Goal: Task Accomplishment & Management: Manage account settings

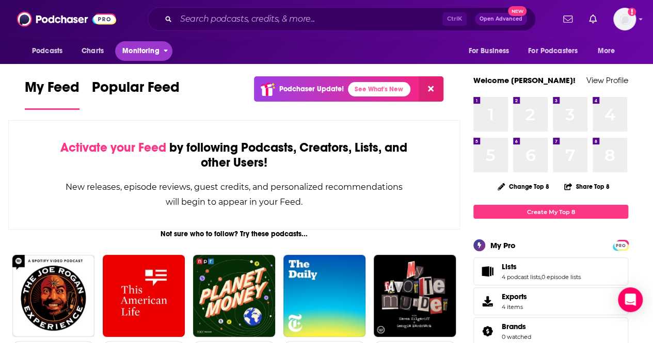
click at [132, 54] on span "Monitoring" at bounding box center [140, 51] width 37 height 14
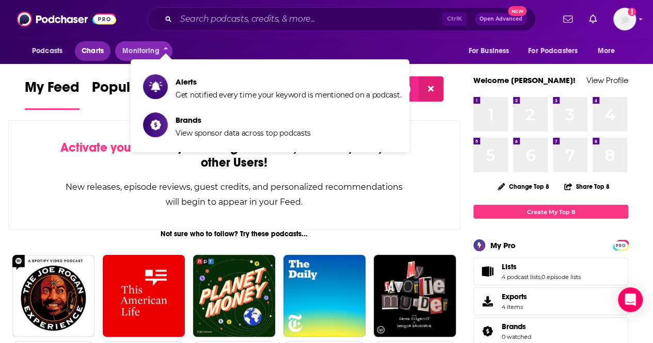
click at [108, 46] on link "Charts" at bounding box center [92, 51] width 35 height 20
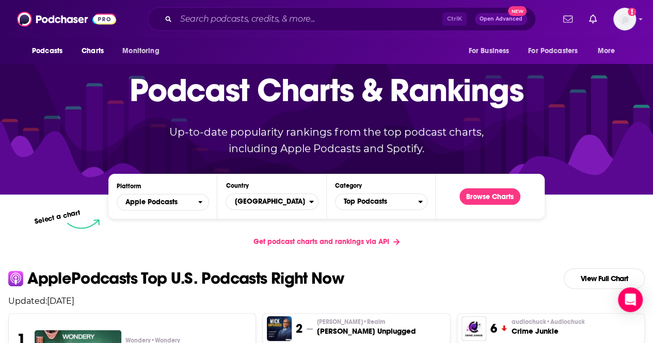
scroll to position [34, 0]
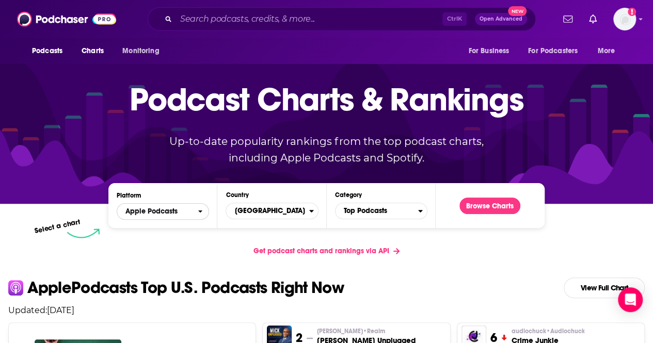
click at [176, 211] on span "Apple Podcasts" at bounding box center [151, 211] width 52 height 7
click at [145, 230] on span "Apple Podcasts" at bounding box center [162, 230] width 79 height 6
click at [280, 210] on span "[GEOGRAPHIC_DATA]" at bounding box center [267, 211] width 83 height 18
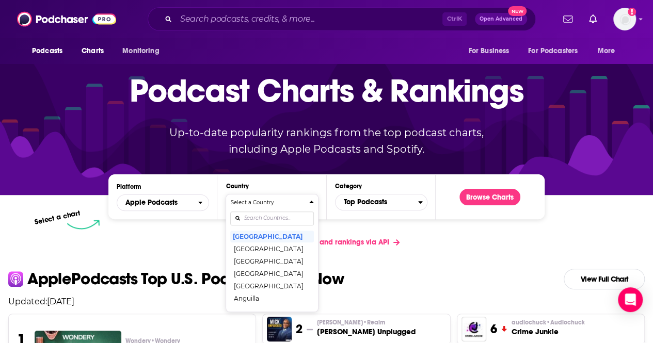
scroll to position [53, 0]
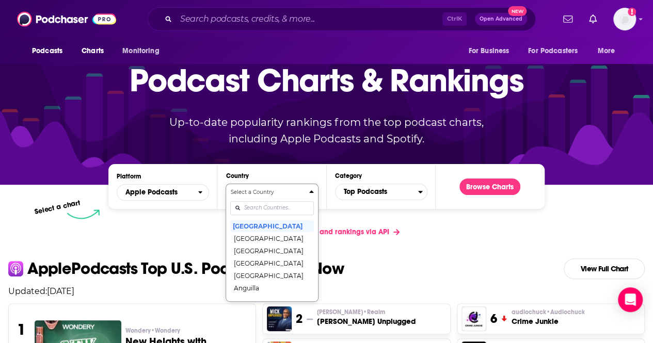
click at [263, 208] on div "Select a Country [GEOGRAPHIC_DATA] [GEOGRAPHIC_DATA] [GEOGRAPHIC_DATA] [GEOGRAP…" at bounding box center [271, 243] width 83 height 109
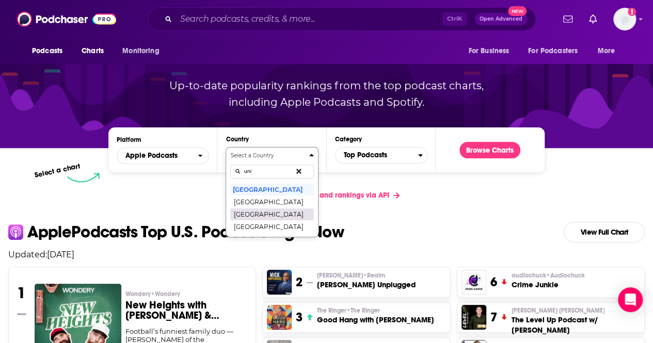
type input "uni"
click at [269, 215] on button "[GEOGRAPHIC_DATA]" at bounding box center [271, 214] width 83 height 12
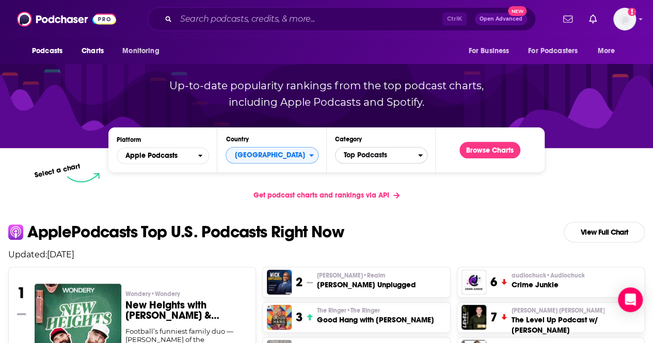
click at [369, 154] on span "Top Podcasts" at bounding box center [377, 156] width 83 height 18
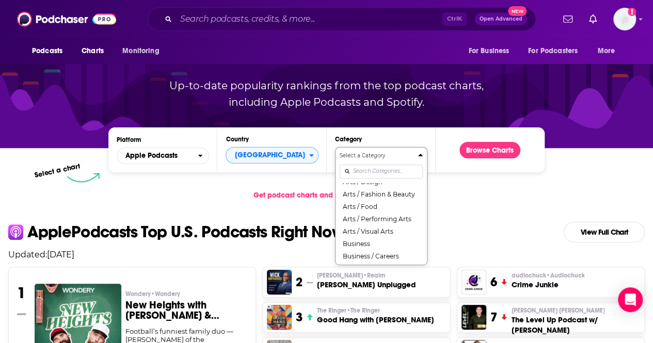
click at [371, 178] on input "Categories" at bounding box center [381, 172] width 83 height 14
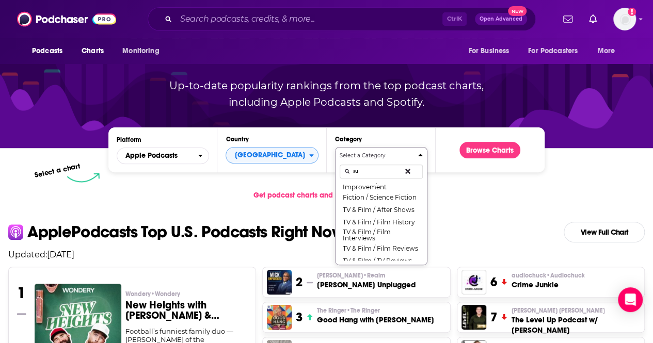
scroll to position [0, 0]
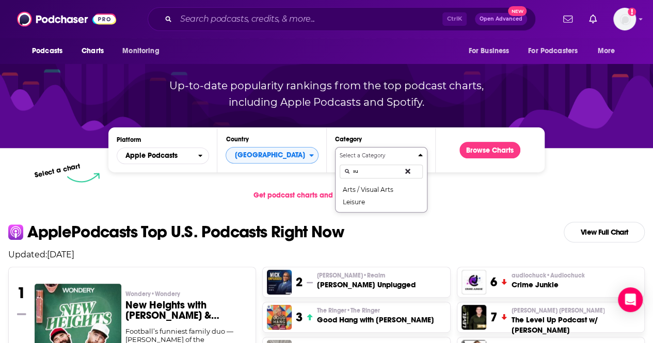
type input "s"
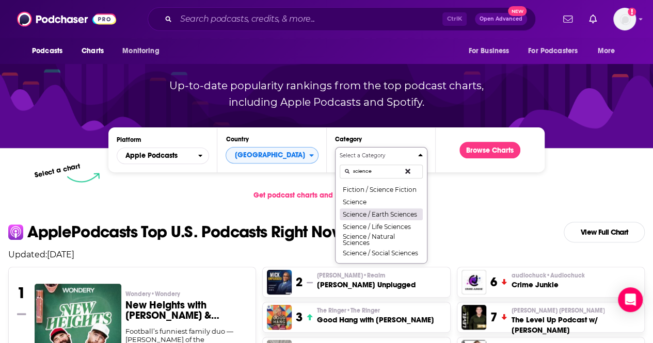
scroll to position [3, 0]
drag, startPoint x: 375, startPoint y: 169, endPoint x: 352, endPoint y: 171, distance: 23.3
click at [352, 171] on input "science" at bounding box center [381, 172] width 83 height 14
click at [378, 174] on input "science" at bounding box center [381, 172] width 83 height 14
type input "science"
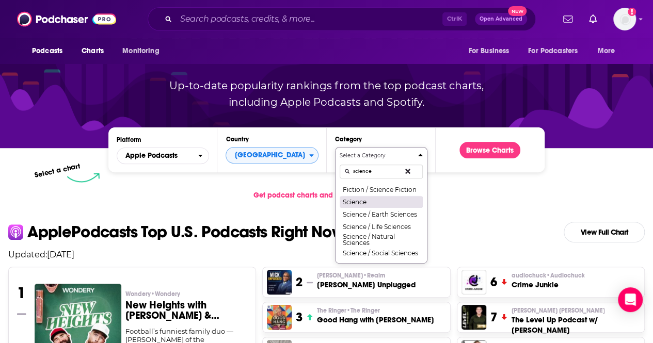
click at [376, 199] on button "Science" at bounding box center [381, 202] width 83 height 12
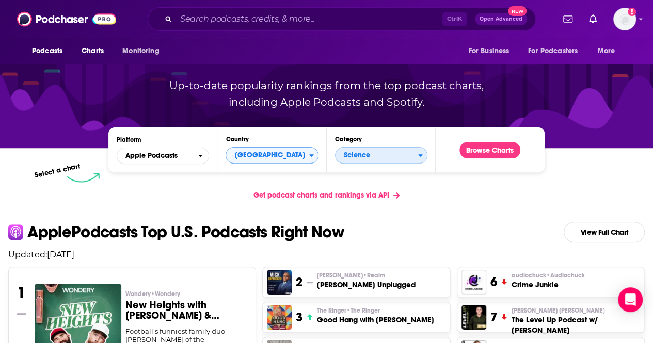
click at [366, 153] on span "Science" at bounding box center [377, 156] width 83 height 18
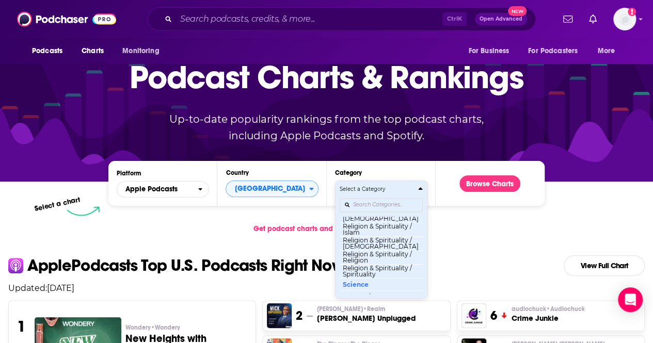
scroll to position [61, 0]
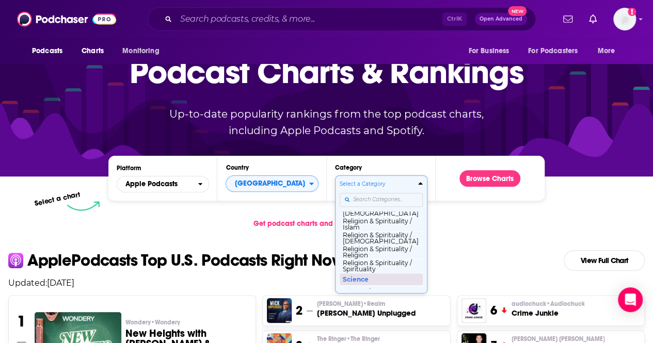
click at [366, 284] on button "Science" at bounding box center [381, 279] width 83 height 12
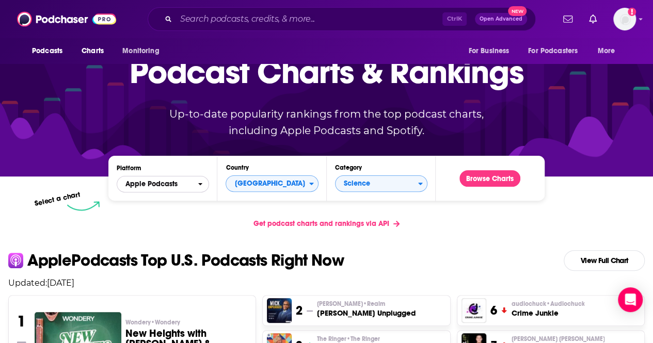
click at [160, 189] on span "Apple Podcasts" at bounding box center [157, 185] width 81 height 18
click at [162, 204] on span "Apple Podcasts" at bounding box center [162, 203] width 79 height 6
click at [482, 176] on button "Browse Charts" at bounding box center [490, 178] width 61 height 17
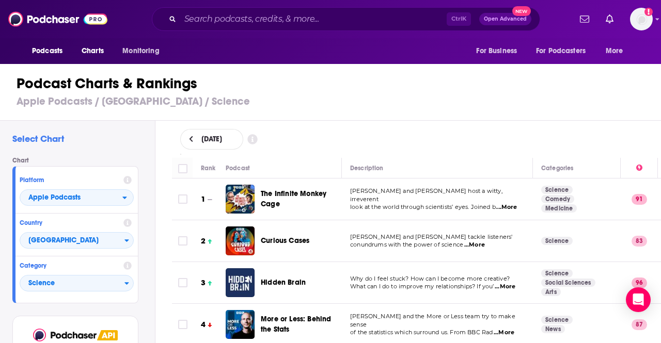
click at [182, 200] on input "Toggle select row" at bounding box center [182, 199] width 9 height 9
checkbox input "true"
click at [182, 244] on input "Toggle select row" at bounding box center [182, 241] width 9 height 9
checkbox input "true"
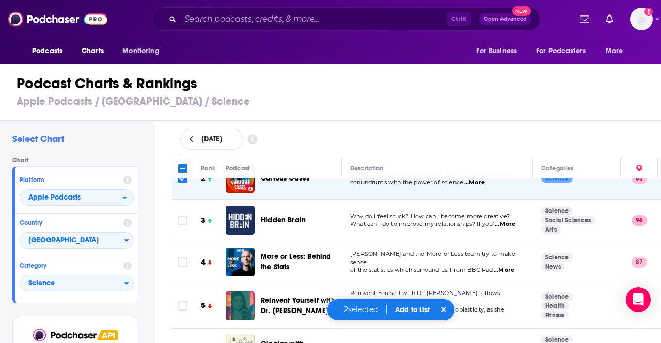
scroll to position [62, 0]
click at [181, 218] on input "Toggle select row" at bounding box center [182, 220] width 9 height 9
checkbox input "true"
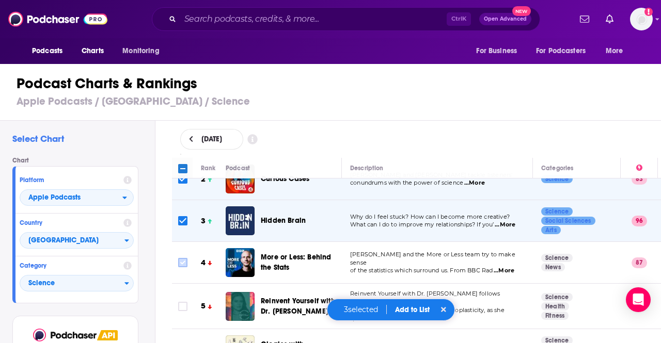
click at [182, 263] on input "Toggle select row" at bounding box center [182, 262] width 9 height 9
checkbox input "true"
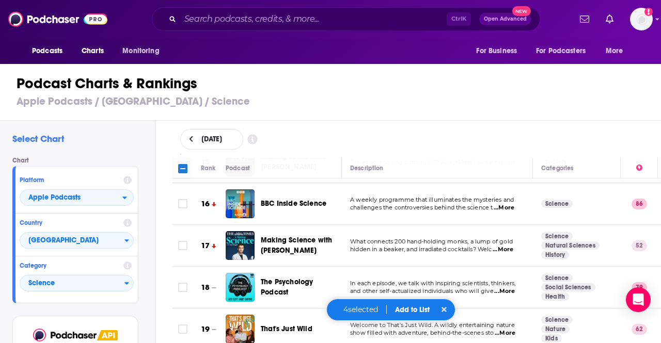
scroll to position [627, 0]
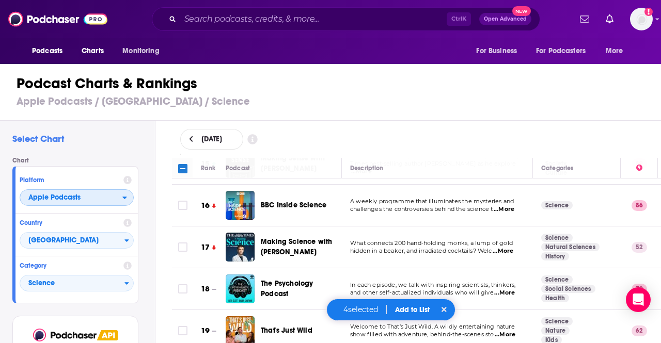
click at [103, 199] on span "Apple Podcasts" at bounding box center [71, 199] width 102 height 18
click at [88, 197] on span "Apple Podcasts" at bounding box center [71, 199] width 102 height 18
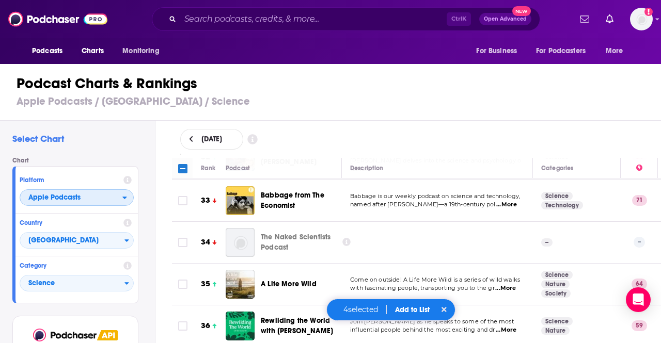
scroll to position [1385, 0]
drag, startPoint x: 180, startPoint y: 310, endPoint x: 275, endPoint y: 299, distance: 95.2
click at [180, 321] on input "Toggle select row" at bounding box center [182, 325] width 9 height 9
checkbox input "true"
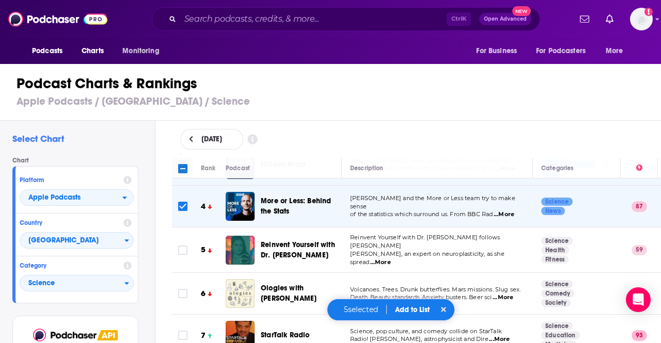
scroll to position [115, 0]
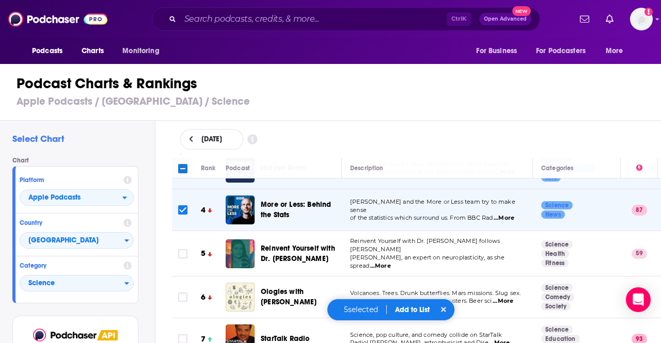
click at [185, 250] on input "Toggle select row" at bounding box center [182, 253] width 9 height 9
checkbox input "true"
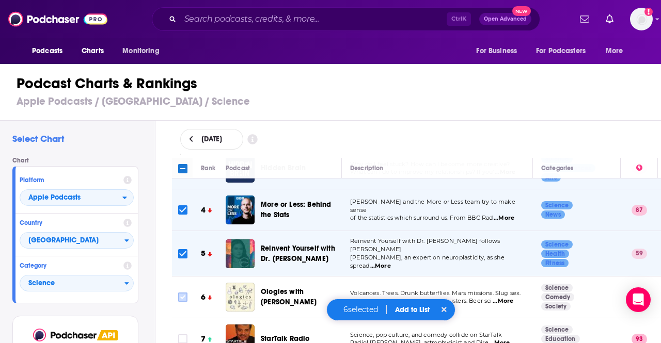
click at [181, 297] on input "Toggle select row" at bounding box center [182, 297] width 9 height 9
checkbox input "true"
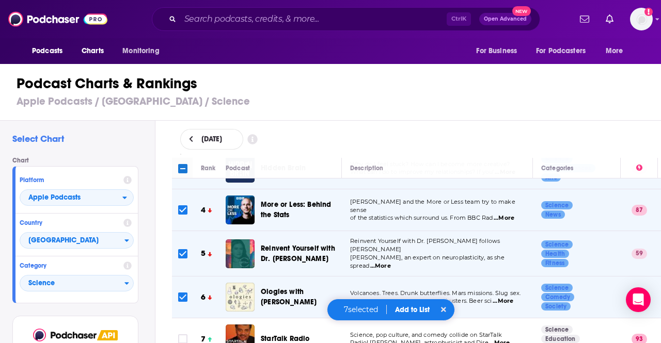
scroll to position [160, 0]
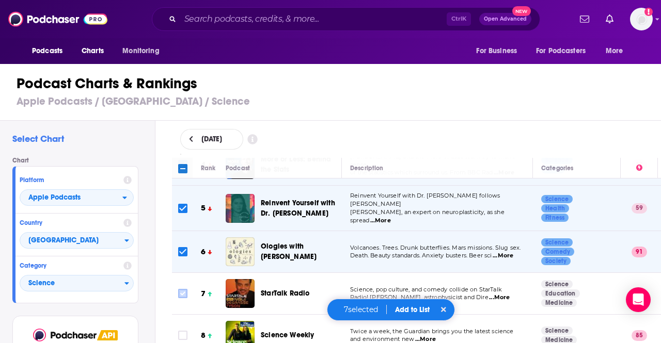
click at [184, 293] on icon "Toggle select row" at bounding box center [183, 294] width 12 height 12
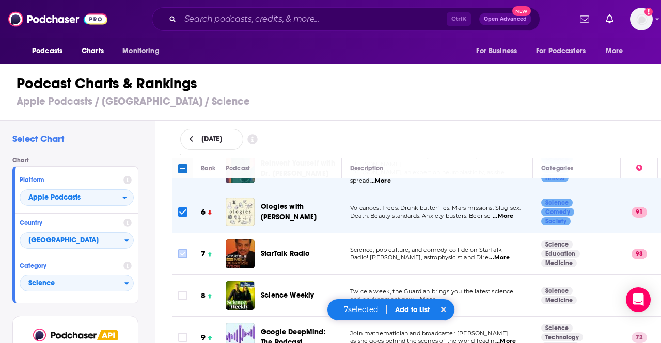
scroll to position [200, 0]
click at [183, 292] on input "Toggle select row" at bounding box center [182, 295] width 9 height 9
checkbox input "true"
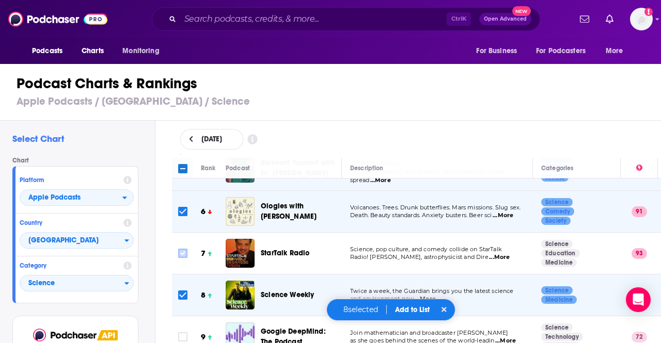
click at [181, 249] on input "Toggle select row" at bounding box center [182, 253] width 9 height 9
checkbox input "true"
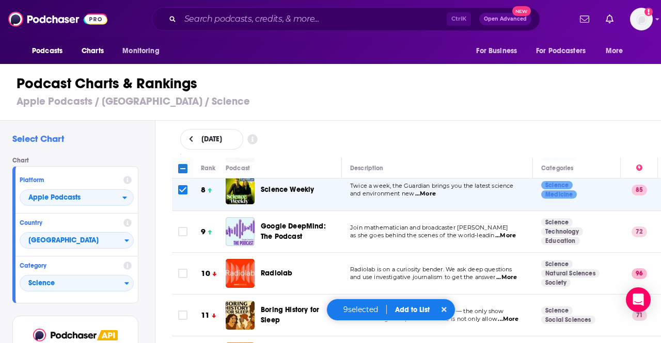
scroll to position [307, 0]
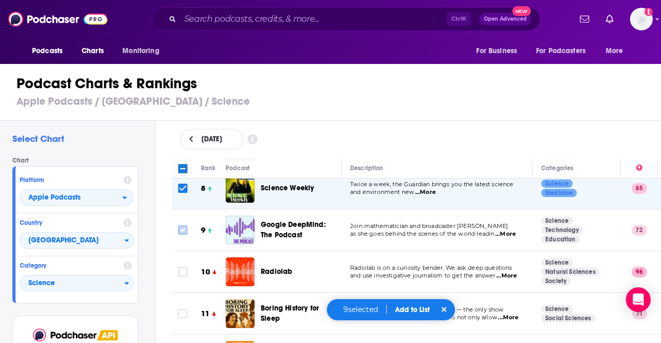
click at [182, 226] on input "Toggle select row" at bounding box center [182, 230] width 9 height 9
checkbox input "true"
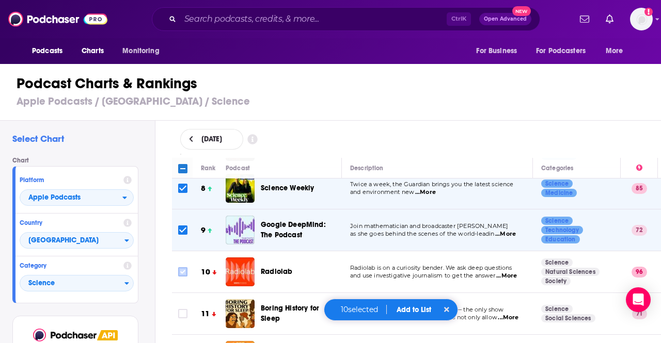
click at [184, 268] on input "Toggle select row" at bounding box center [182, 272] width 9 height 9
checkbox input "true"
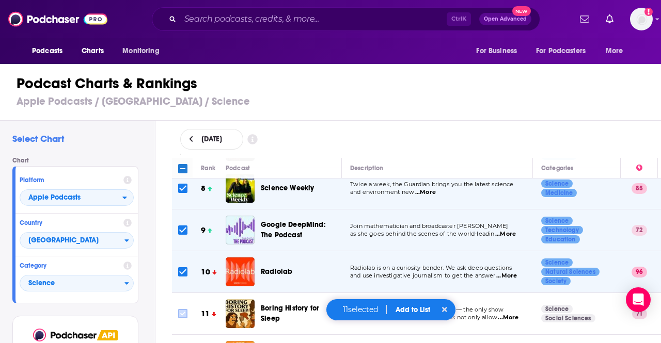
scroll to position [364, 0]
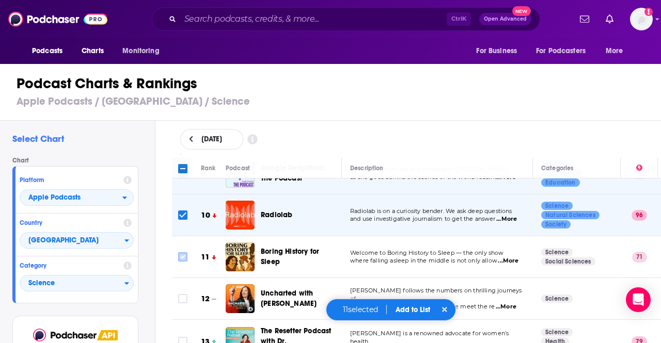
click at [184, 253] on input "Toggle select row" at bounding box center [182, 257] width 9 height 9
checkbox input "true"
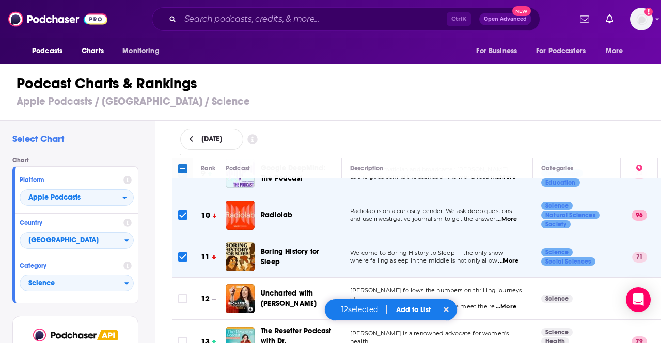
scroll to position [406, 0]
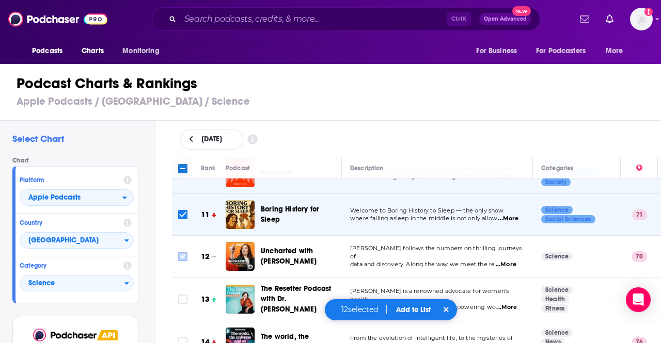
click at [180, 252] on input "Toggle select row" at bounding box center [182, 256] width 9 height 9
checkbox input "true"
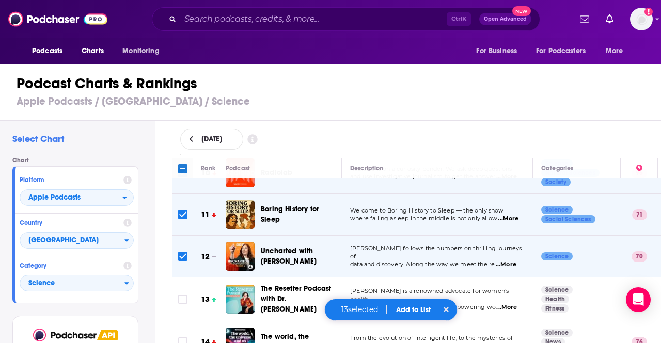
scroll to position [433, 0]
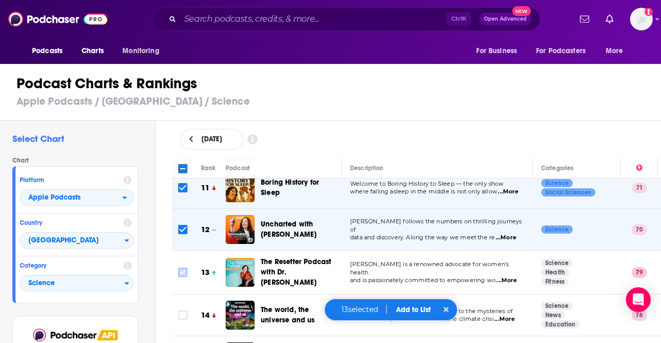
click at [183, 268] on input "Toggle select row" at bounding box center [182, 272] width 9 height 9
checkbox input "true"
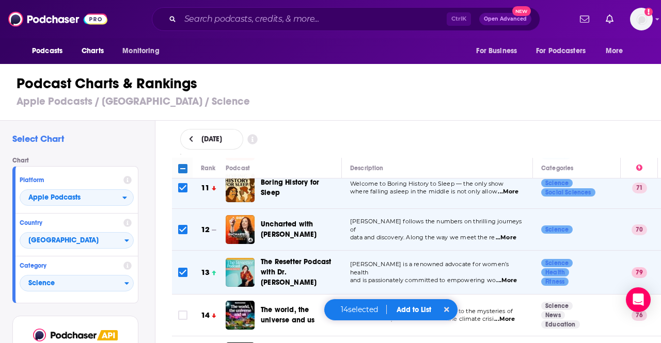
scroll to position [476, 0]
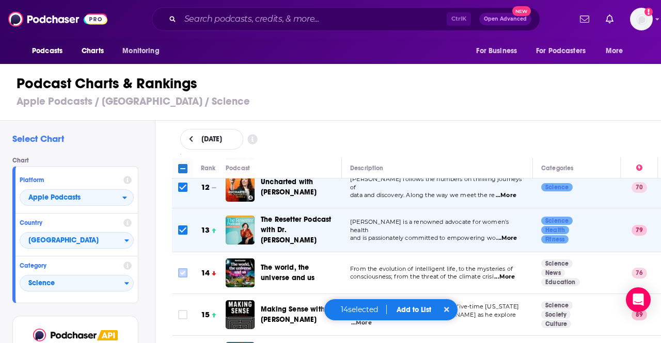
click at [183, 269] on input "Toggle select row" at bounding box center [182, 273] width 9 height 9
checkbox input "true"
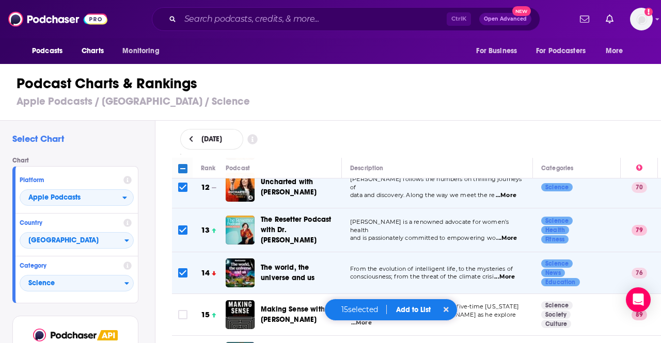
scroll to position [512, 0]
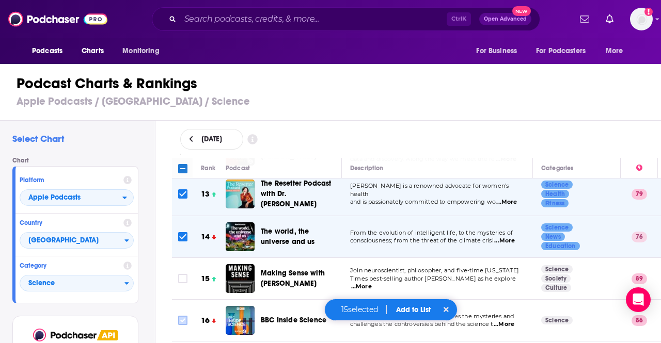
click at [182, 274] on input "Toggle select row" at bounding box center [182, 278] width 9 height 9
checkbox input "true"
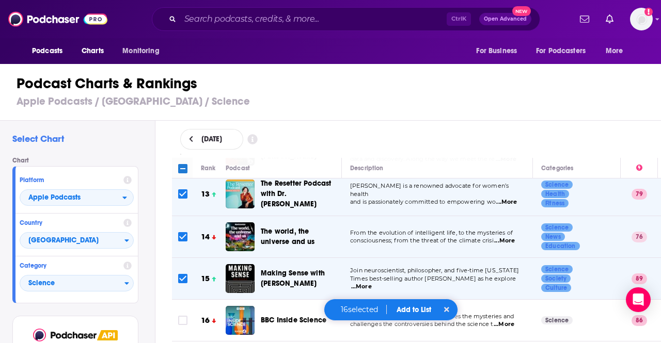
click at [183, 316] on input "Toggle select row" at bounding box center [182, 320] width 9 height 9
checkbox input "true"
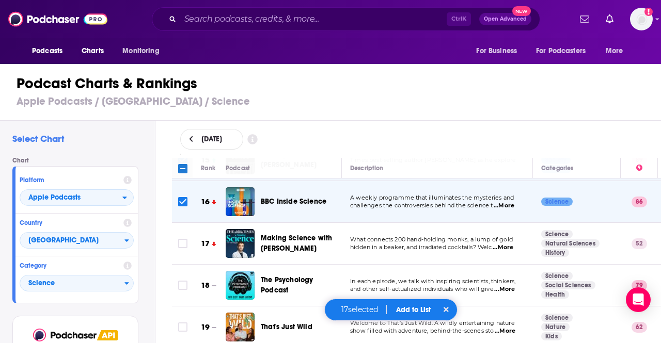
scroll to position [636, 0]
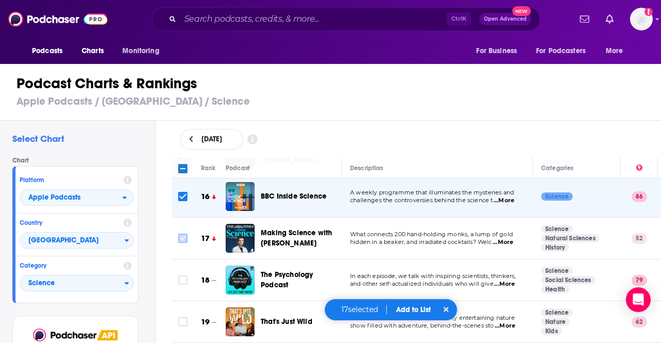
click at [183, 234] on input "Toggle select row" at bounding box center [182, 238] width 9 height 9
checkbox input "true"
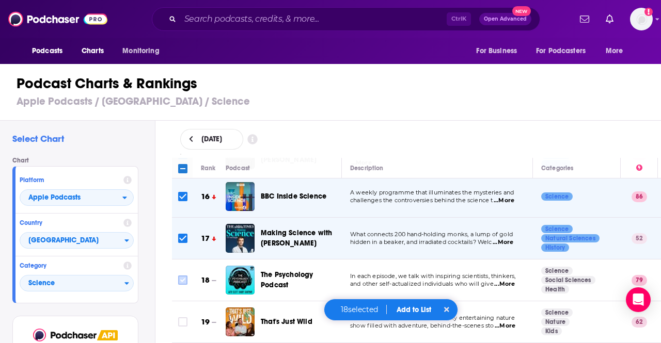
click at [185, 276] on input "Toggle select row" at bounding box center [182, 280] width 9 height 9
checkbox input "true"
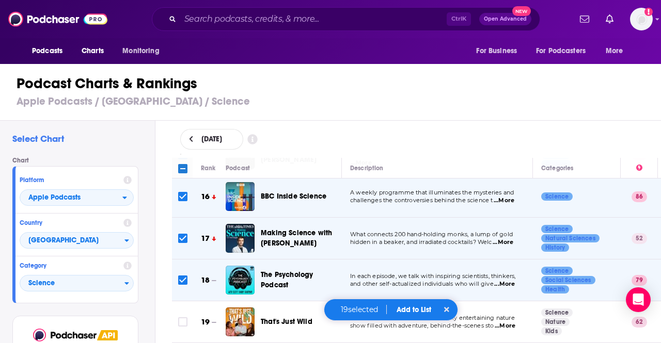
scroll to position [690, 0]
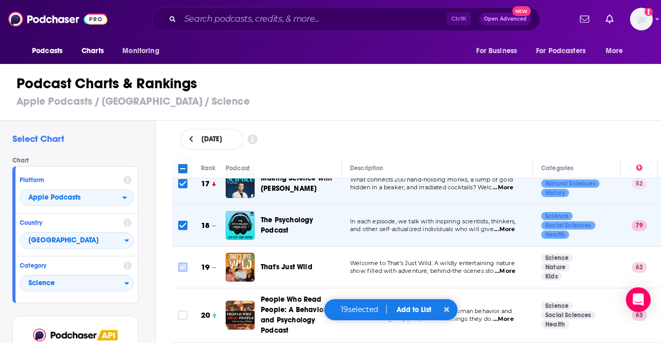
click at [181, 263] on input "Toggle select row" at bounding box center [182, 267] width 9 height 9
checkbox input "true"
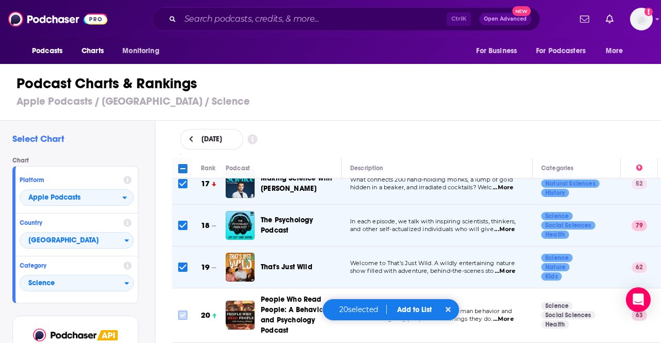
click at [180, 311] on input "Toggle select row" at bounding box center [182, 315] width 9 height 9
checkbox input "true"
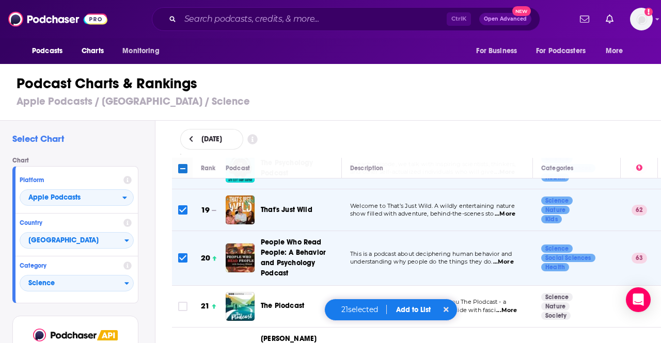
scroll to position [825, 0]
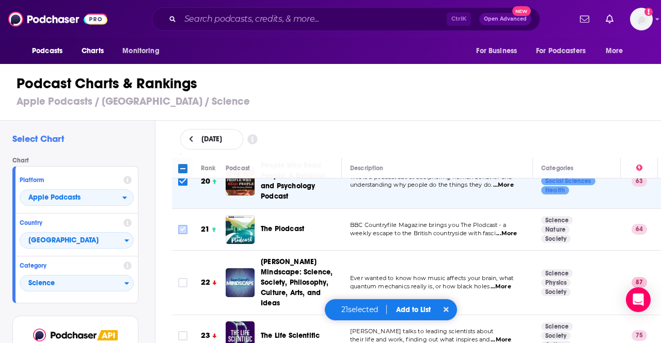
click at [185, 225] on input "Toggle select row" at bounding box center [182, 229] width 9 height 9
checkbox input "true"
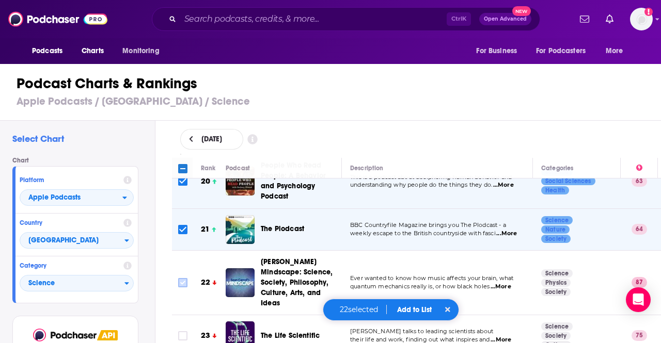
click at [183, 278] on input "Toggle select row" at bounding box center [182, 282] width 9 height 9
checkbox input "true"
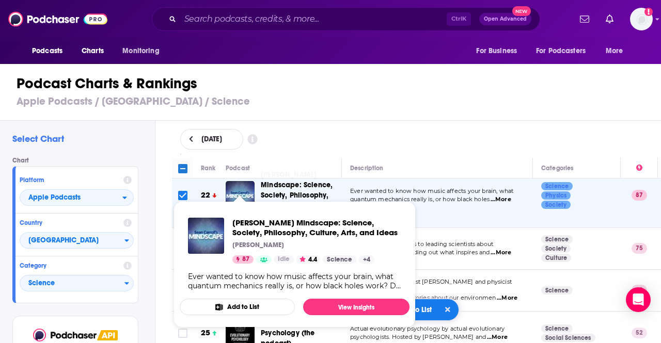
scroll to position [913, 0]
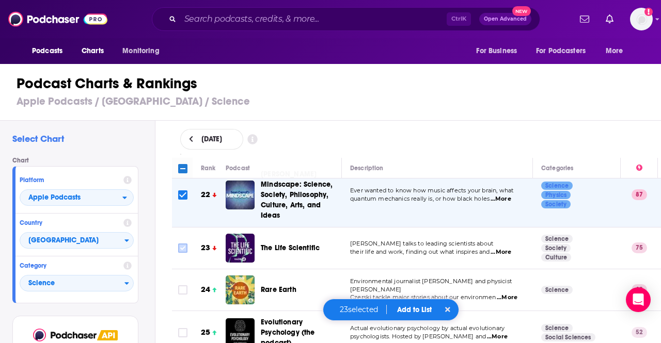
click at [181, 244] on input "Toggle select row" at bounding box center [182, 248] width 9 height 9
checkbox input "true"
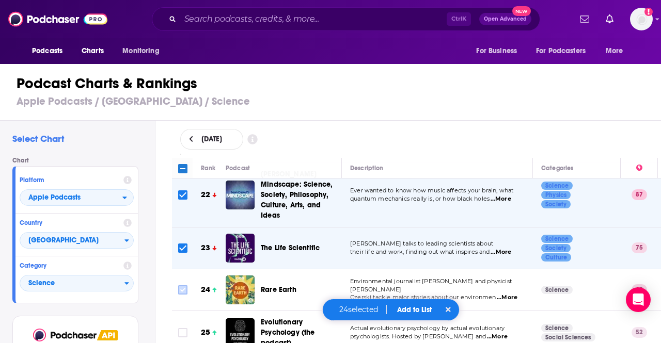
click at [178, 286] on input "Toggle select row" at bounding box center [182, 290] width 9 height 9
checkbox input "true"
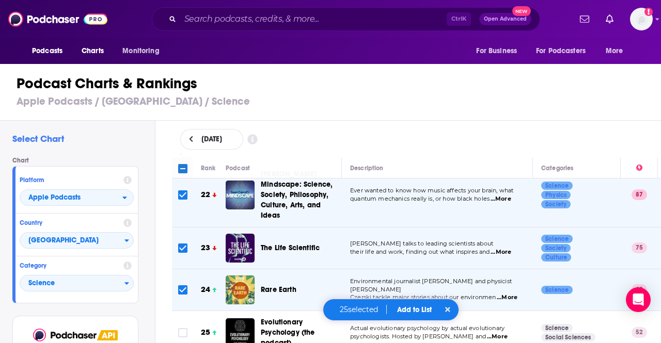
scroll to position [965, 0]
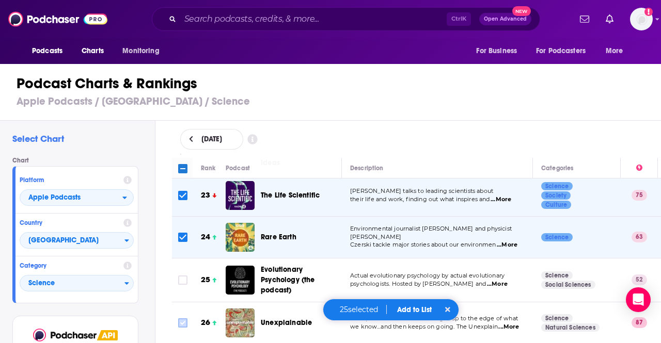
click at [183, 276] on input "Toggle select row" at bounding box center [182, 280] width 9 height 9
checkbox input "true"
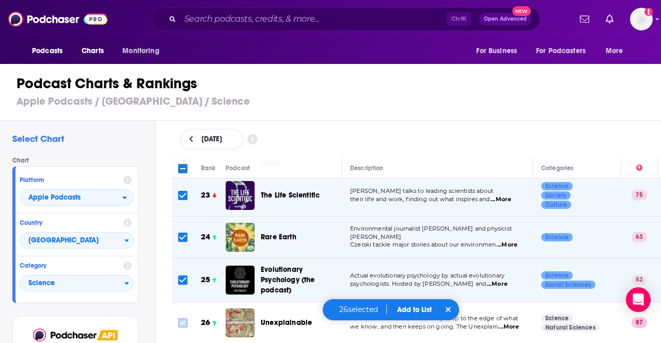
click at [186, 319] on input "Toggle select row" at bounding box center [182, 323] width 9 height 9
checkbox input "true"
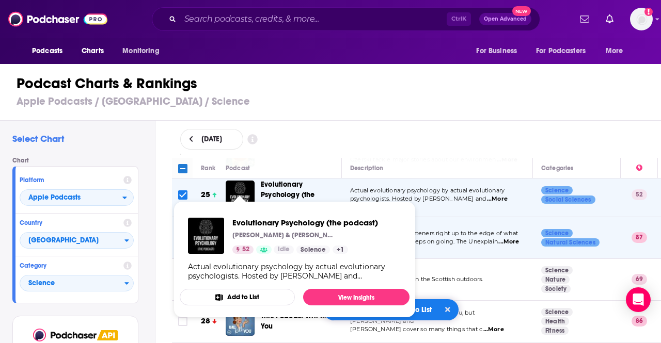
scroll to position [1078, 0]
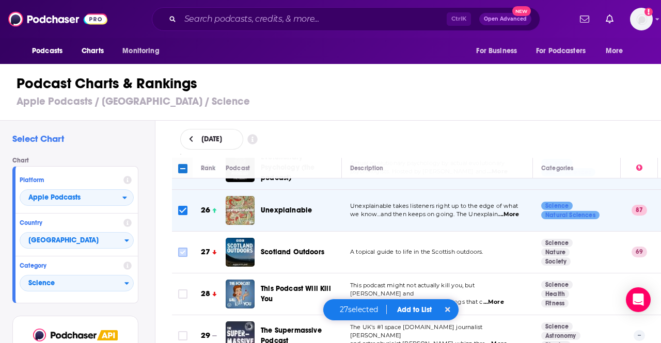
click at [183, 248] on input "Toggle select row" at bounding box center [182, 252] width 9 height 9
checkbox input "true"
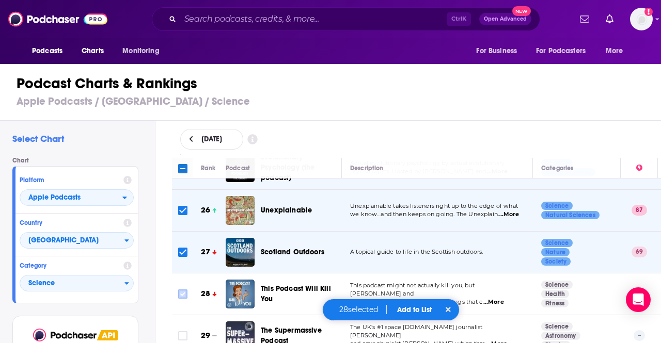
click at [180, 290] on input "Toggle select row" at bounding box center [182, 294] width 9 height 9
checkbox input "true"
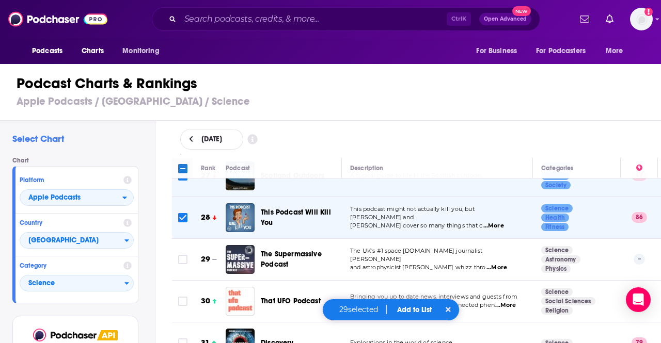
scroll to position [1155, 0]
click at [181, 255] on input "Toggle select row" at bounding box center [182, 259] width 9 height 9
checkbox input "true"
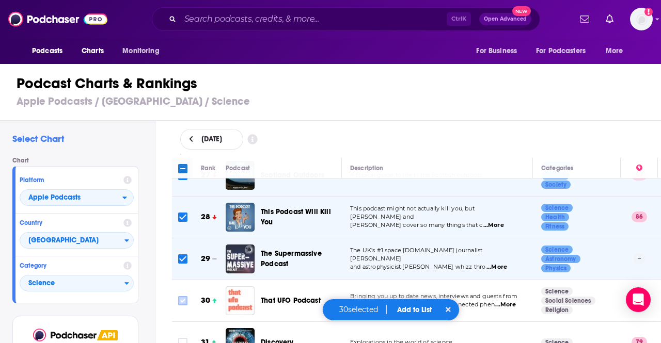
click at [180, 296] on input "Toggle select row" at bounding box center [182, 300] width 9 height 9
checkbox input "true"
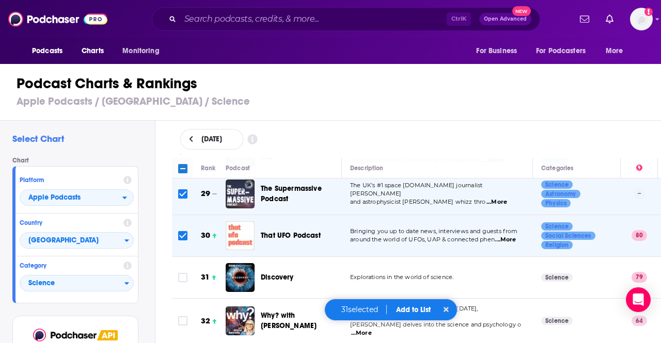
scroll to position [1220, 0]
click at [183, 273] on input "Toggle select row" at bounding box center [182, 277] width 9 height 9
checkbox input "true"
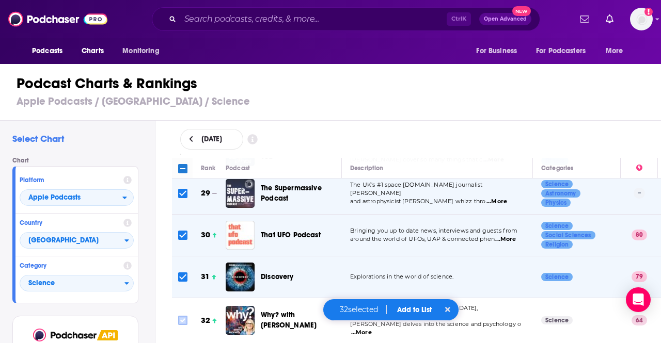
click at [183, 316] on input "Toggle select row" at bounding box center [182, 320] width 9 height 9
checkbox input "true"
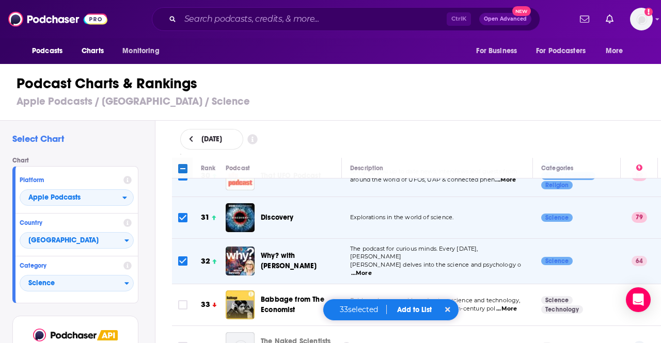
scroll to position [1290, 0]
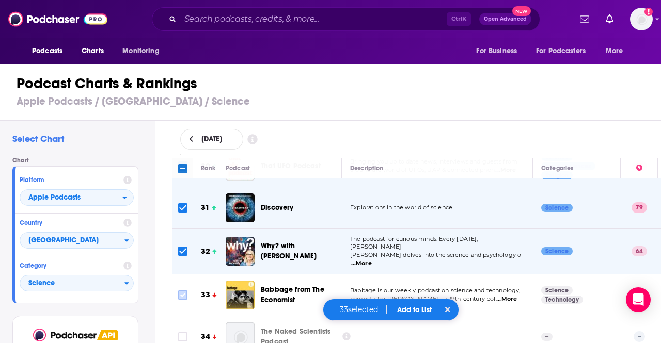
click at [184, 291] on input "Toggle select row" at bounding box center [182, 295] width 9 height 9
checkbox input "true"
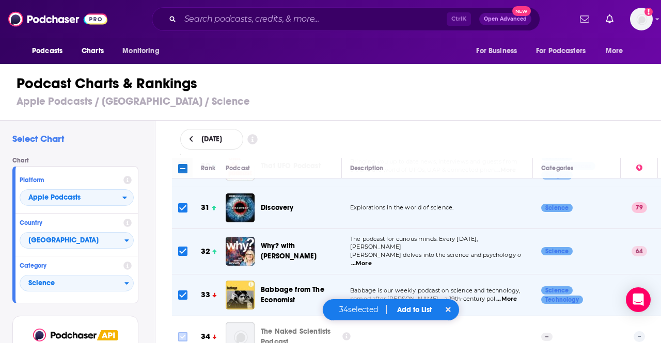
click at [184, 333] on input "Toggle select row" at bounding box center [182, 337] width 9 height 9
checkbox input "true"
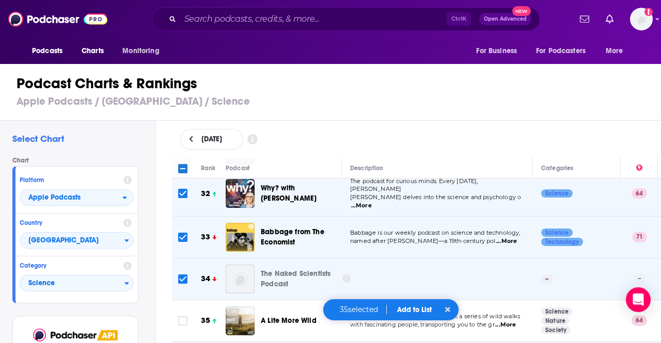
scroll to position [1352, 0]
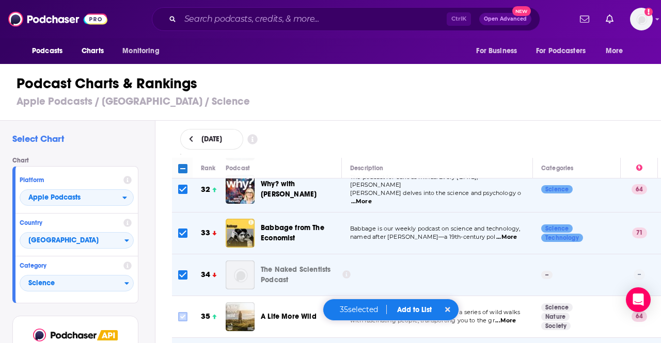
click at [183, 312] on input "Toggle select row" at bounding box center [182, 316] width 9 height 9
checkbox input "true"
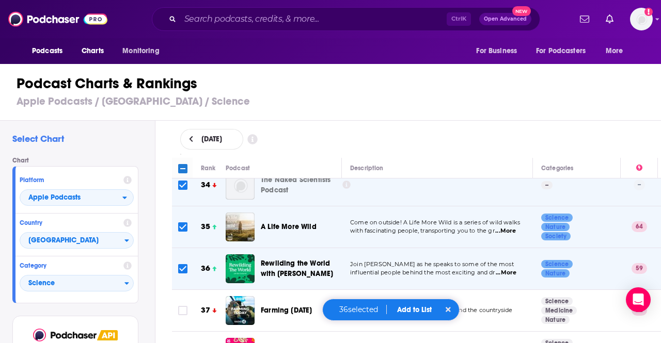
scroll to position [1450, 0]
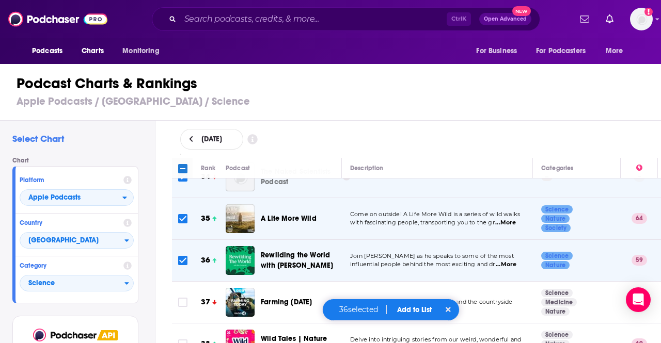
click at [183, 298] on input "Toggle select row" at bounding box center [182, 302] width 9 height 9
checkbox input "true"
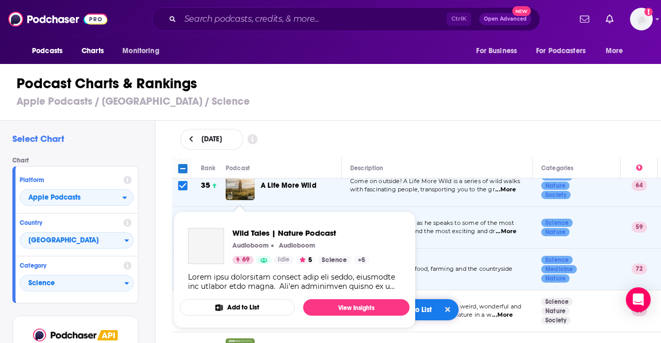
scroll to position [1486, 0]
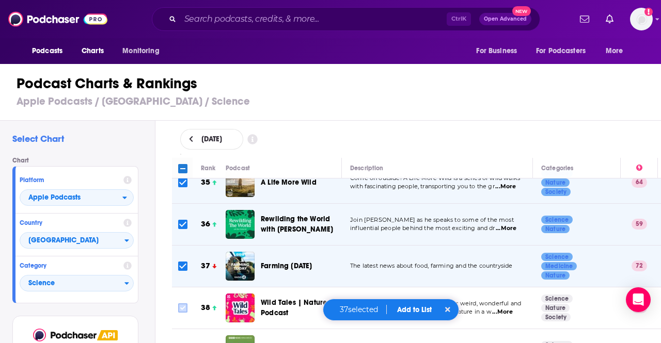
click at [181, 304] on input "Toggle select row" at bounding box center [182, 308] width 9 height 9
checkbox input "true"
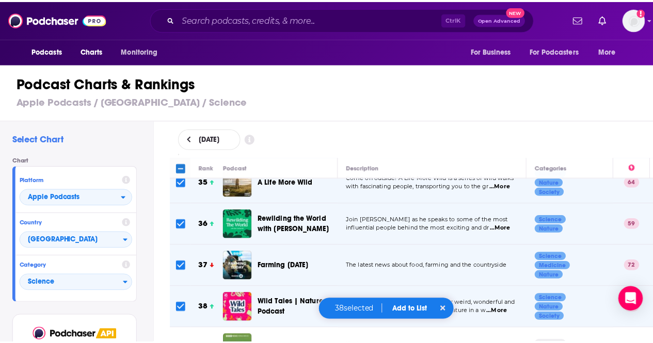
scroll to position [1537, 0]
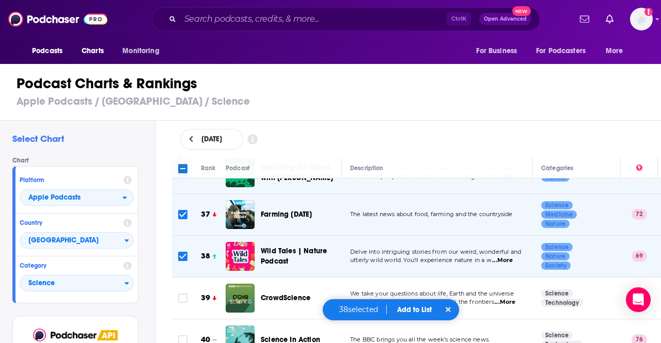
click at [182, 294] on input "Toggle select row" at bounding box center [182, 298] width 9 height 9
checkbox input "true"
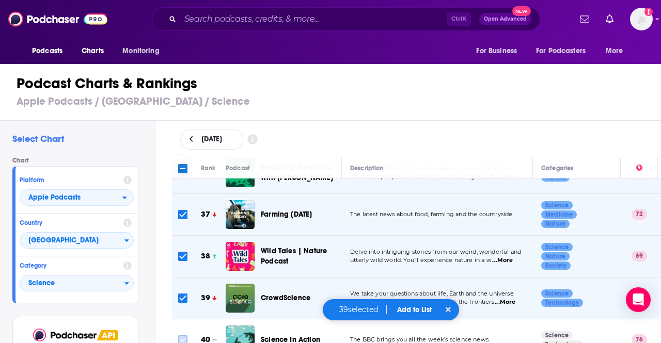
click at [179, 336] on input "Toggle select row" at bounding box center [182, 340] width 9 height 9
checkbox input "true"
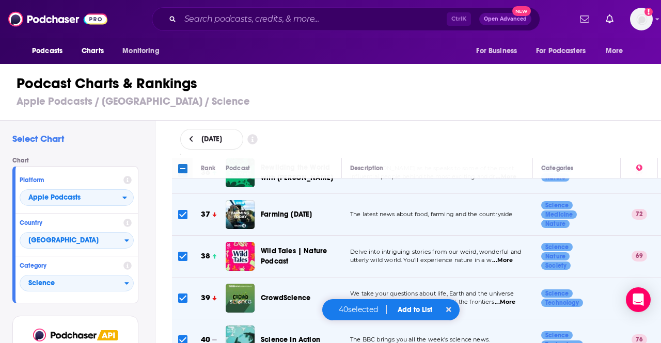
click at [419, 311] on button "Add to List" at bounding box center [414, 310] width 51 height 9
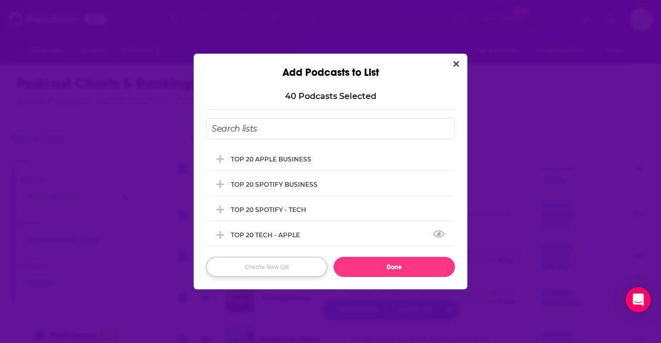
click at [251, 267] on button "Create New List" at bounding box center [266, 267] width 121 height 20
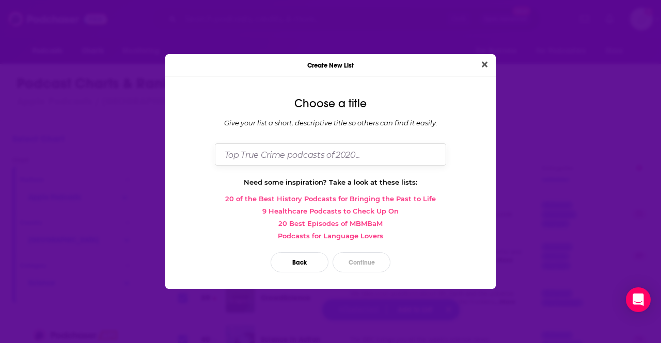
click at [300, 154] on input "Dialog" at bounding box center [330, 155] width 231 height 22
type input "TOP 20 Science UK"
click at [371, 257] on button "Continue" at bounding box center [362, 263] width 58 height 20
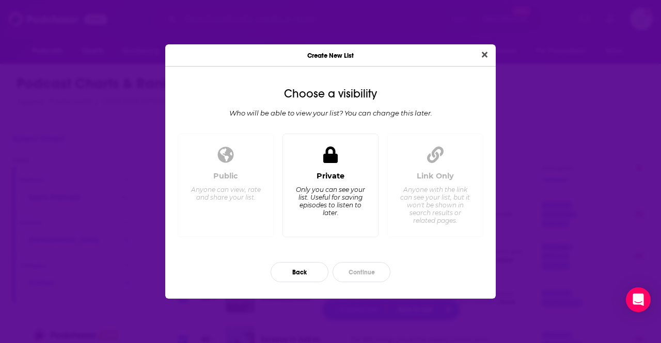
click at [343, 186] on div "Only you can see your list. Useful for saving episodes to listen to later." at bounding box center [330, 201] width 71 height 31
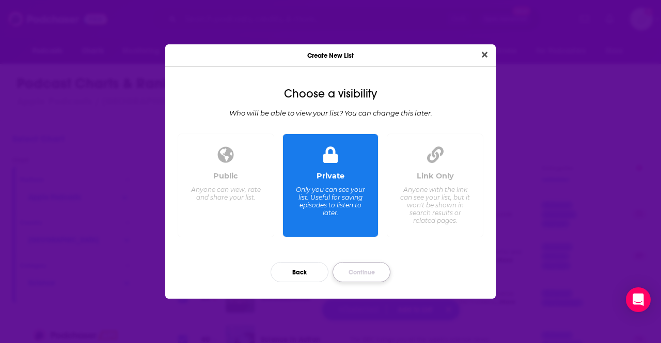
click at [366, 277] on button "Continue" at bounding box center [362, 272] width 58 height 20
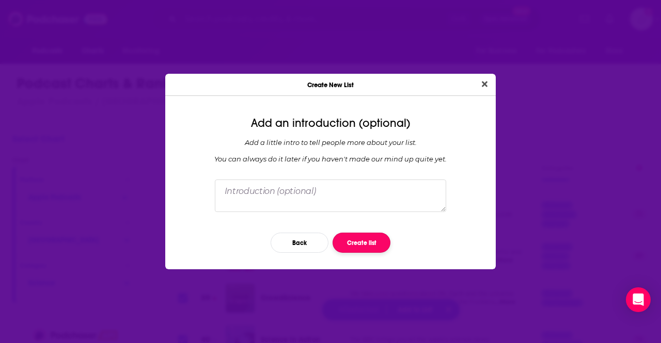
click at [375, 247] on button "Create list" at bounding box center [362, 243] width 58 height 20
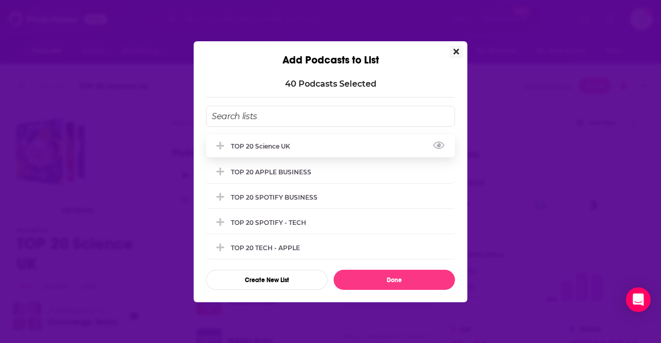
click at [295, 139] on div "TOP 20 Science UK" at bounding box center [330, 146] width 249 height 23
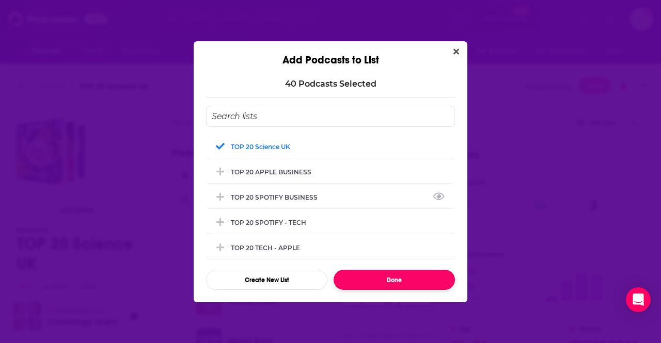
click at [403, 277] on button "Done" at bounding box center [394, 280] width 121 height 20
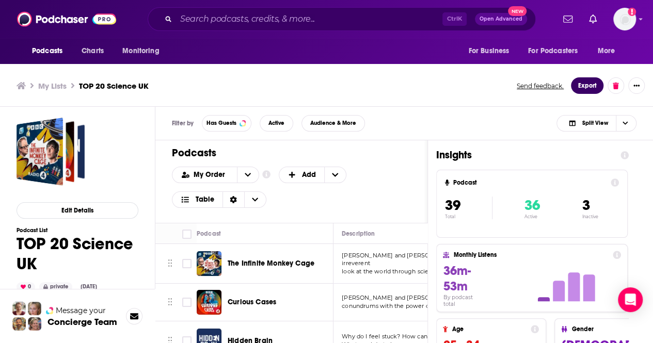
click at [583, 84] on button "Export" at bounding box center [587, 85] width 33 height 17
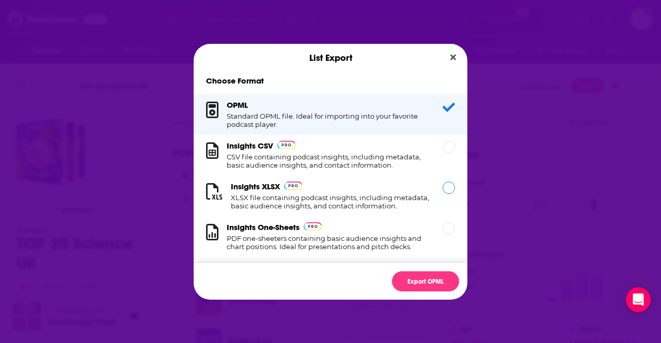
click at [329, 198] on h1 "XLSX file containing podcast insights, including metadata, basic audience insig…" at bounding box center [330, 202] width 199 height 17
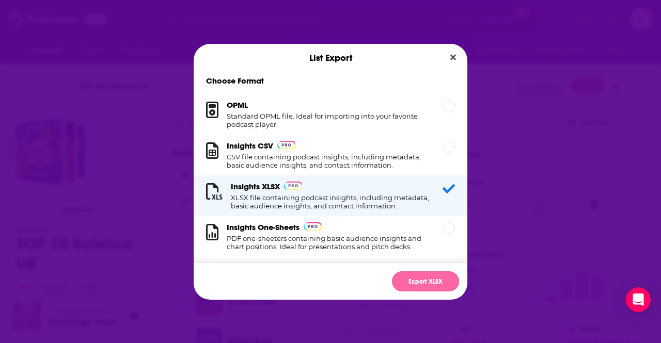
click at [430, 278] on button "Export XLSX" at bounding box center [425, 282] width 67 height 20
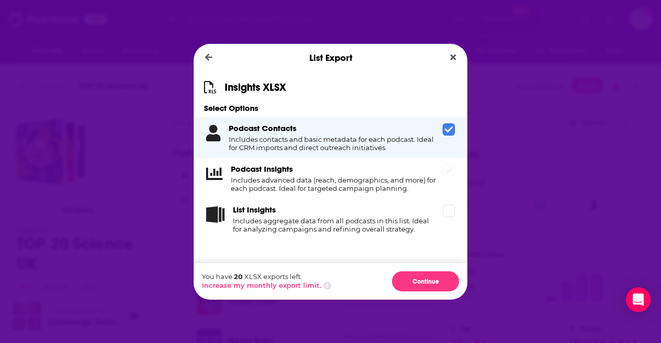
click at [413, 183] on h4 "Includes advanced data (reach, demographics, and more) for each podcast. Ideal …" at bounding box center [335, 184] width 208 height 17
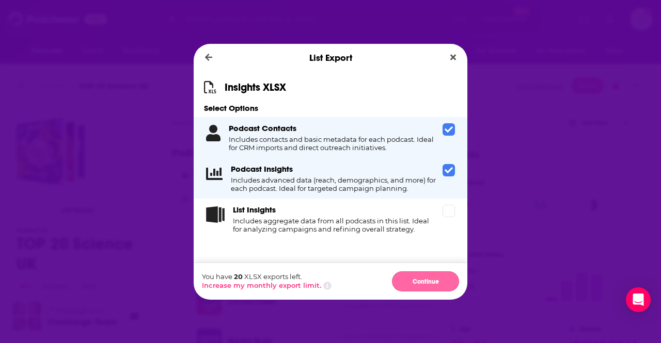
click at [413, 275] on button "Continue" at bounding box center [425, 282] width 67 height 20
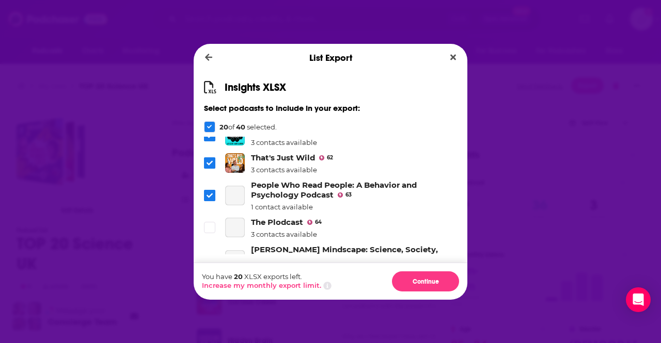
scroll to position [499, 0]
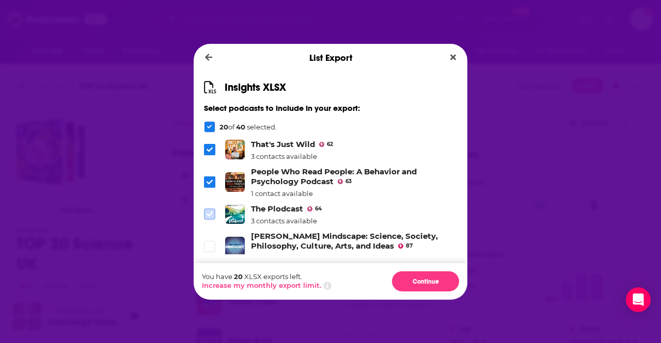
click at [209, 211] on icon "Dialog" at bounding box center [210, 214] width 6 height 6
click at [208, 244] on icon "Dialog" at bounding box center [210, 247] width 6 height 6
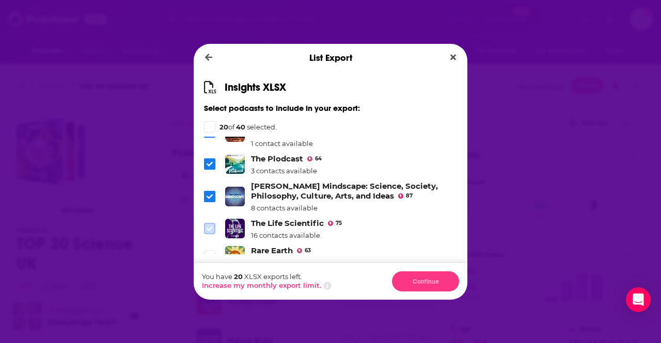
click at [211, 226] on icon "Dialog" at bounding box center [210, 229] width 6 height 6
click at [210, 253] on icon "Dialog" at bounding box center [210, 256] width 6 height 6
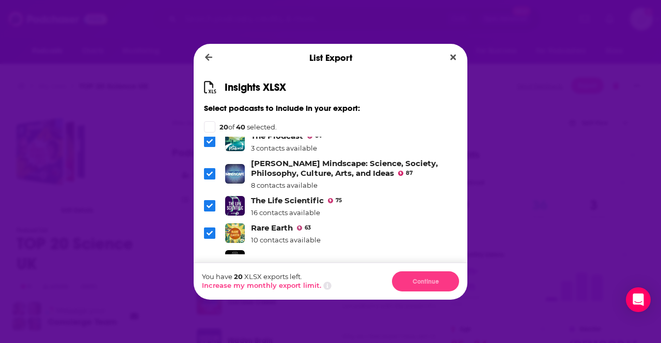
click at [210, 125] on icon "Dialog" at bounding box center [209, 126] width 5 height 5
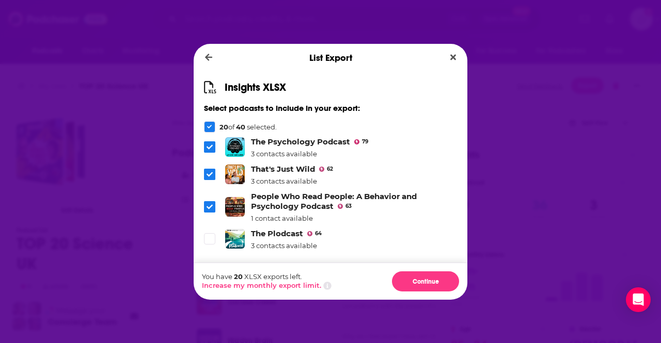
scroll to position [463, 0]
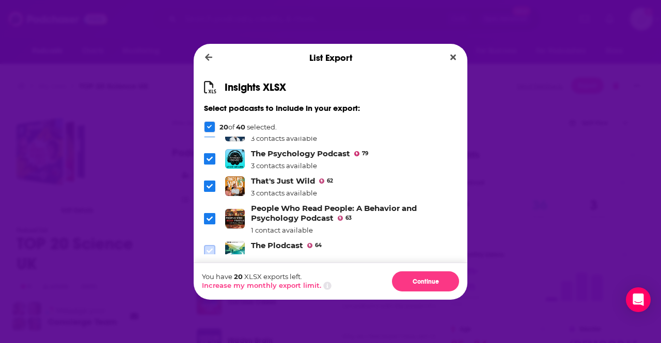
click at [209, 248] on icon "Dialog" at bounding box center [210, 251] width 6 height 6
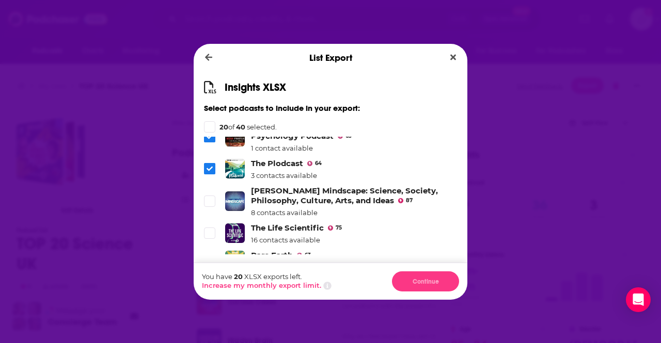
scroll to position [545, 0]
click at [208, 198] on icon "Dialog" at bounding box center [210, 200] width 6 height 5
click at [206, 228] on span "Dialog" at bounding box center [209, 232] width 9 height 9
click at [208, 257] on icon "Dialog" at bounding box center [210, 260] width 6 height 6
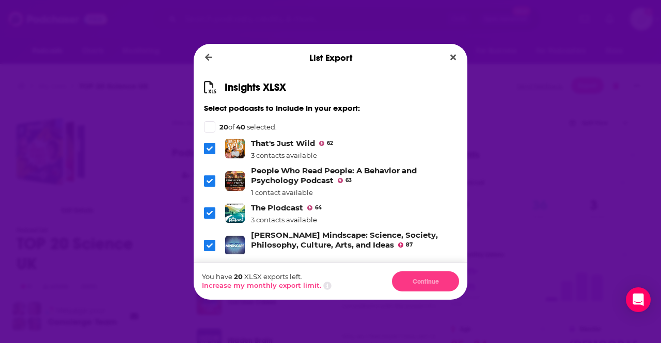
scroll to position [501, 0]
click at [211, 129] on icon "Dialog" at bounding box center [209, 126] width 5 height 5
click at [451, 60] on icon "Close" at bounding box center [453, 57] width 6 height 8
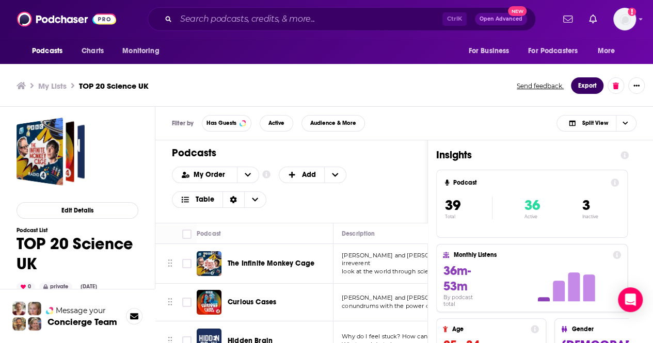
scroll to position [3, 0]
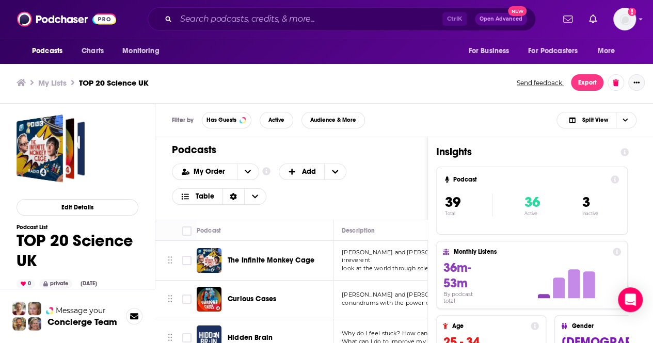
click at [636, 86] on button "Show More Button" at bounding box center [637, 82] width 17 height 17
click at [566, 182] on button "Share" at bounding box center [601, 184] width 99 height 19
click at [86, 250] on h1 "TOP 20 Science UK" at bounding box center [78, 251] width 122 height 40
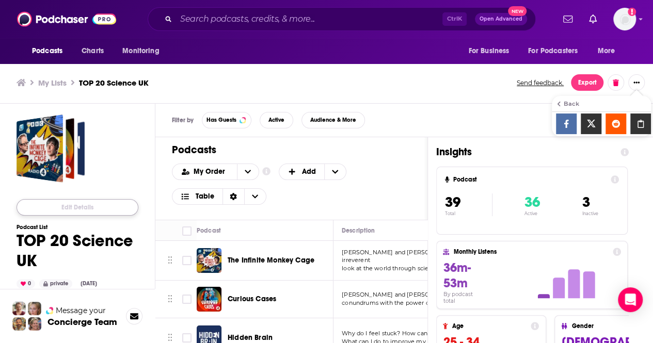
click at [77, 205] on button "Edit Details" at bounding box center [78, 207] width 122 height 17
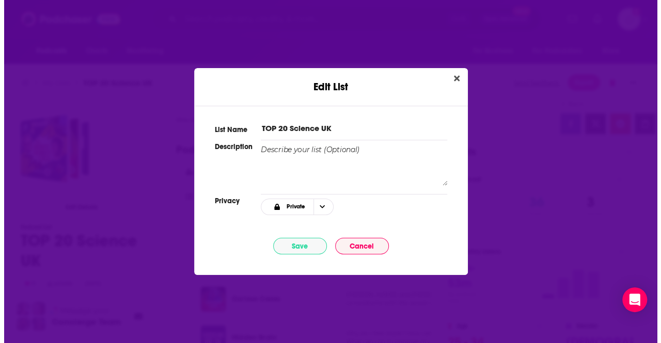
scroll to position [0, 0]
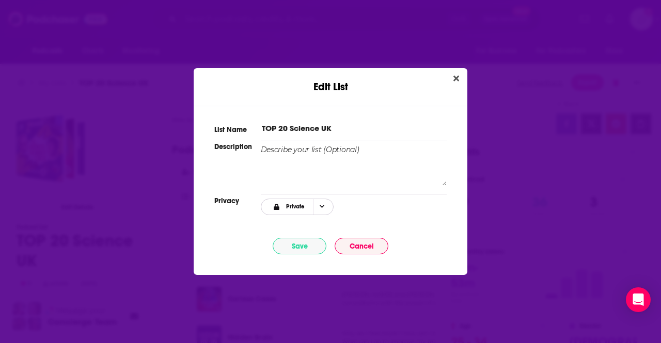
click at [324, 205] on span "Choose Privacy" at bounding box center [322, 206] width 18 height 15
click at [291, 242] on span "Link Only" at bounding box center [313, 242] width 65 height 6
click at [291, 247] on button "Save" at bounding box center [300, 246] width 54 height 17
type input "[URL][DOMAIN_NAME]"
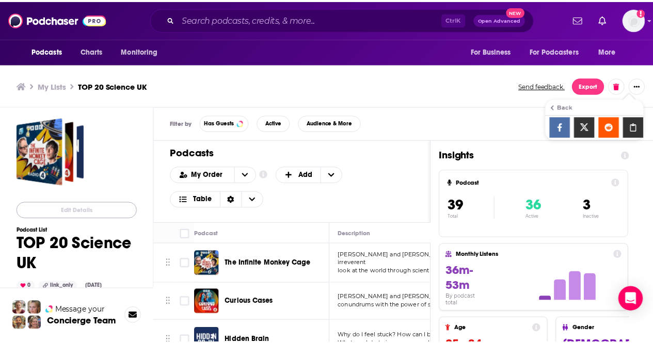
scroll to position [3, 0]
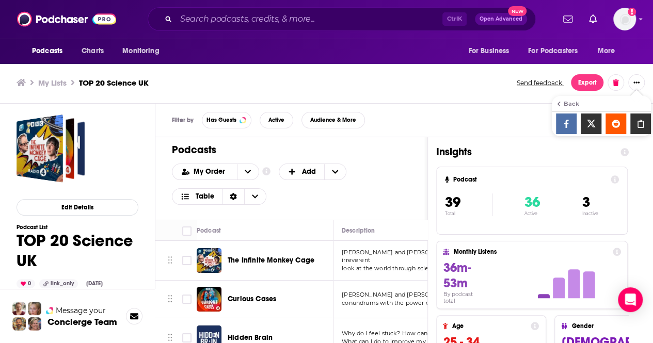
click at [643, 128] on div "Show additional menu" at bounding box center [641, 124] width 21 height 21
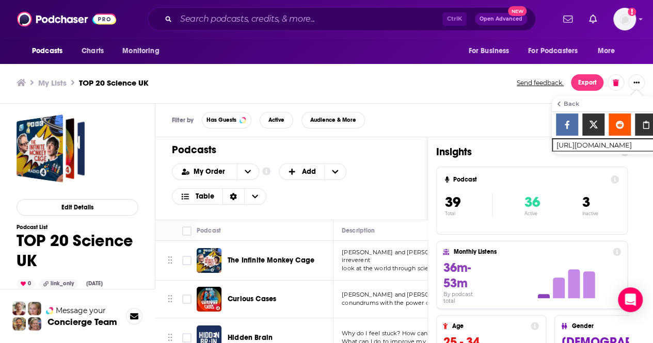
click at [639, 127] on icon "Show additional menu" at bounding box center [646, 125] width 22 height 8
click at [75, 202] on button "Edit Details" at bounding box center [78, 207] width 122 height 17
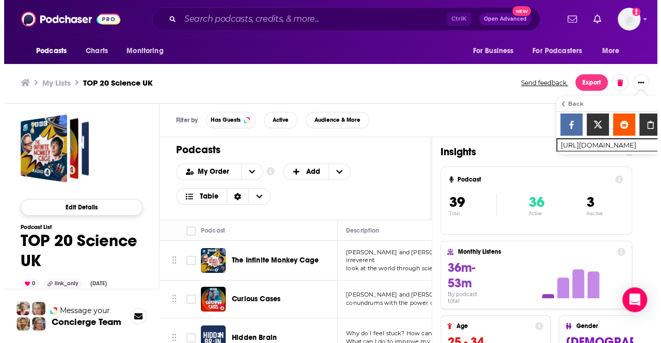
scroll to position [0, 0]
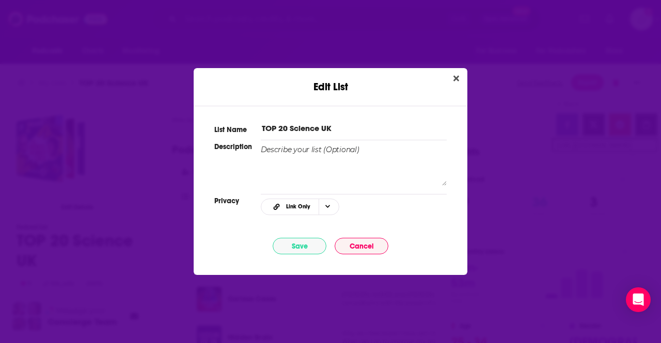
click at [288, 127] on input "TOP 20 Science UK" at bounding box center [354, 128] width 186 height 11
type input "TOP 40 Science UK"
click at [305, 245] on button "Save" at bounding box center [300, 246] width 54 height 17
type input "[URL][DOMAIN_NAME]"
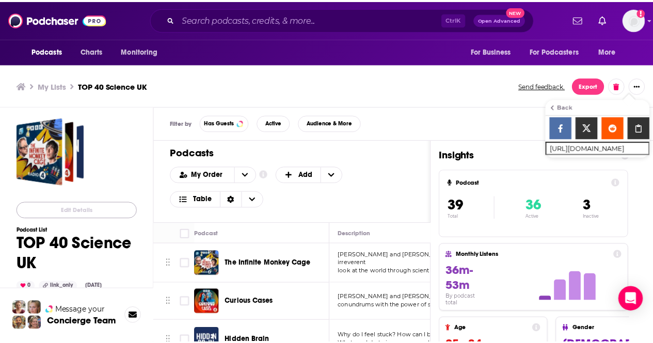
scroll to position [3, 0]
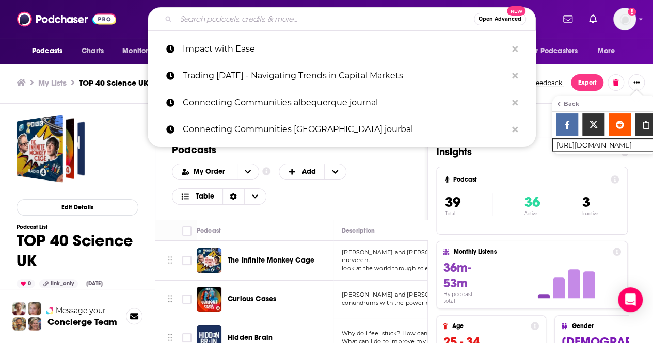
click at [230, 24] on input "Search podcasts, credits, & more..." at bounding box center [325, 19] width 298 height 17
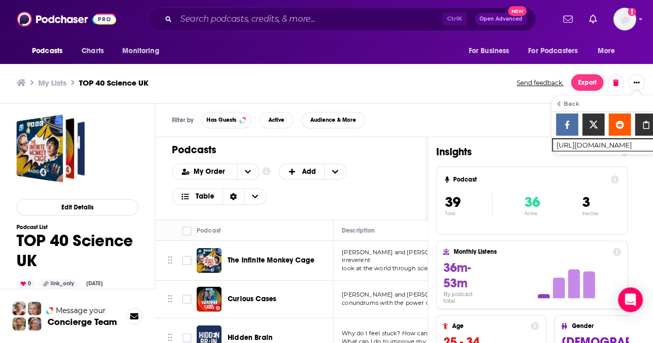
click at [54, 85] on h3 "My Lists" at bounding box center [52, 83] width 28 height 10
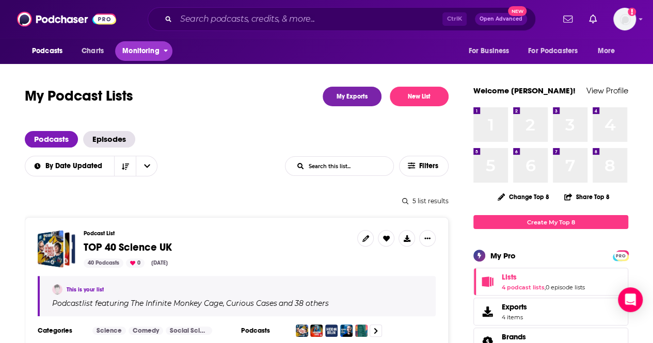
click at [151, 54] on span "Monitoring" at bounding box center [140, 51] width 37 height 14
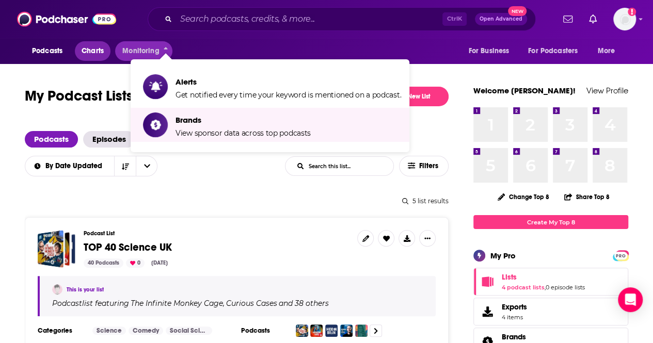
click at [96, 44] on span "Charts" at bounding box center [93, 51] width 22 height 14
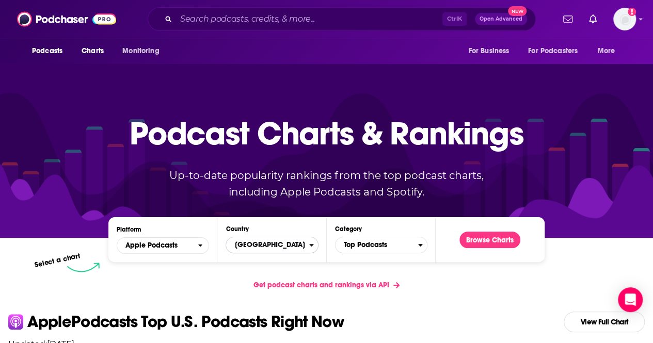
click at [280, 250] on span "[GEOGRAPHIC_DATA]" at bounding box center [267, 246] width 83 height 18
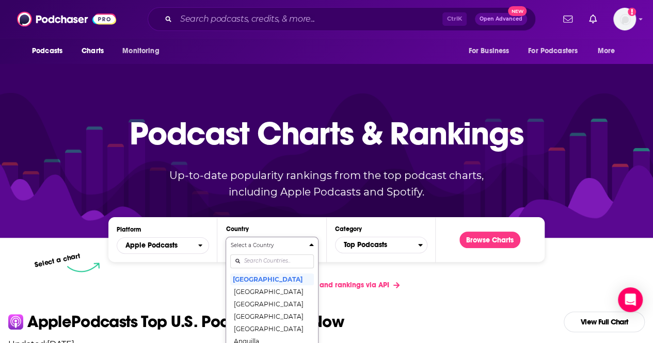
click at [282, 260] on div "Select a Country [GEOGRAPHIC_DATA] [GEOGRAPHIC_DATA] [GEOGRAPHIC_DATA] [GEOGRAP…" at bounding box center [271, 296] width 83 height 109
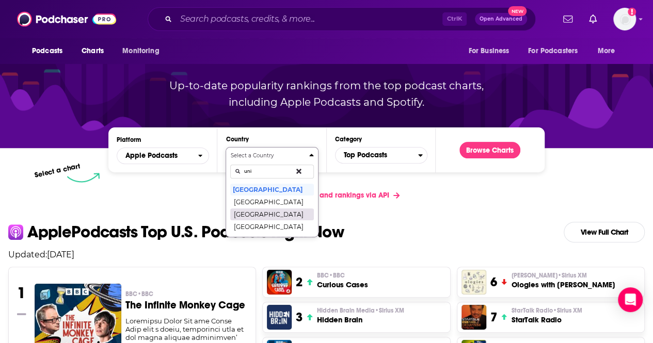
type input "uni"
click at [249, 215] on button "[GEOGRAPHIC_DATA]" at bounding box center [271, 214] width 83 height 12
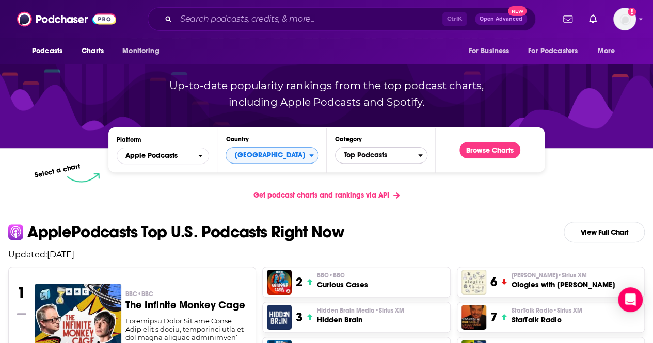
click at [407, 156] on span "Top Podcasts" at bounding box center [377, 156] width 83 height 18
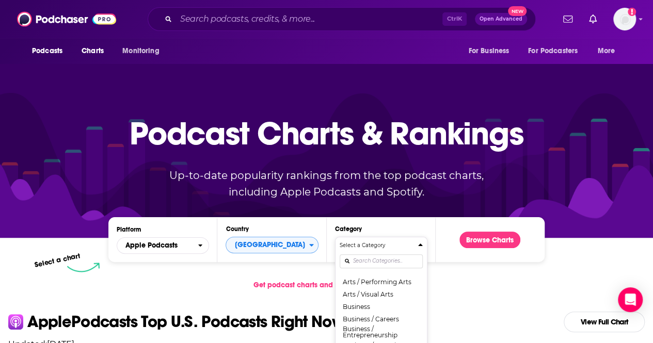
scroll to position [0, 0]
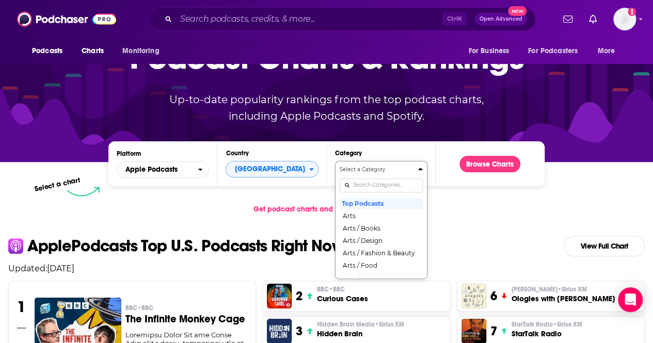
click at [358, 187] on div "Select a Category Top Podcasts Arts Arts / Books Arts / Design Arts / Fashion &…" at bounding box center [381, 220] width 83 height 109
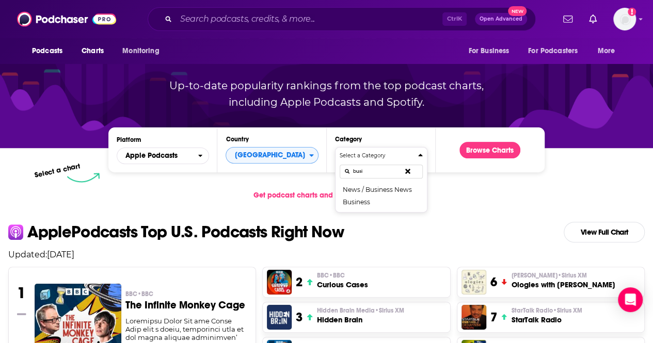
type input "busi"
drag, startPoint x: 358, startPoint y: 188, endPoint x: 356, endPoint y: 202, distance: 14.5
click at [356, 202] on div "News / Business News Business" at bounding box center [381, 195] width 83 height 25
click at [356, 202] on button "Business" at bounding box center [381, 202] width 83 height 12
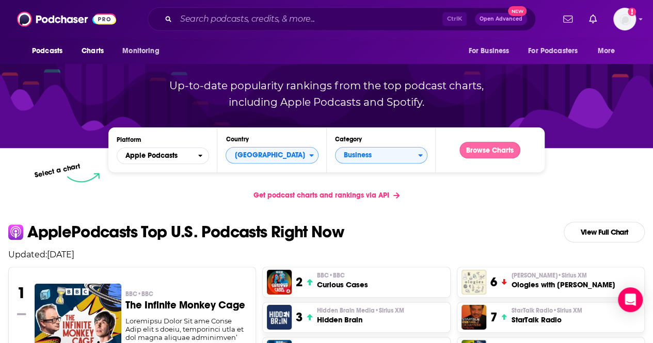
click at [483, 149] on button "Browse Charts" at bounding box center [490, 150] width 61 height 17
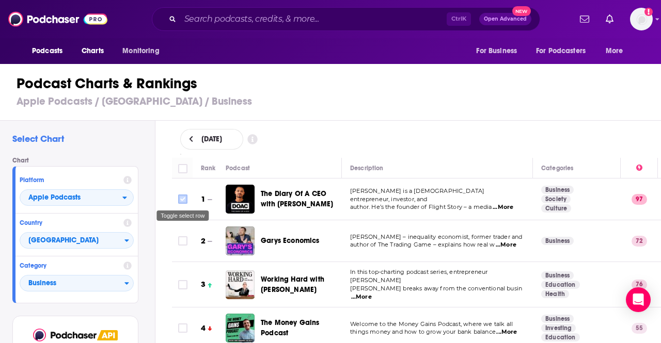
click at [182, 202] on input "Toggle select row" at bounding box center [182, 199] width 9 height 9
checkbox input "true"
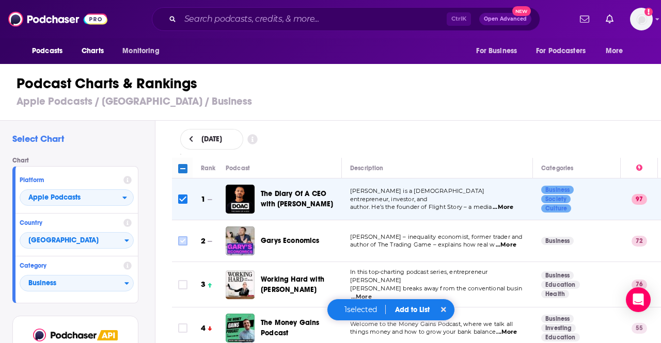
click at [183, 242] on input "Toggle select row" at bounding box center [182, 241] width 9 height 9
checkbox input "true"
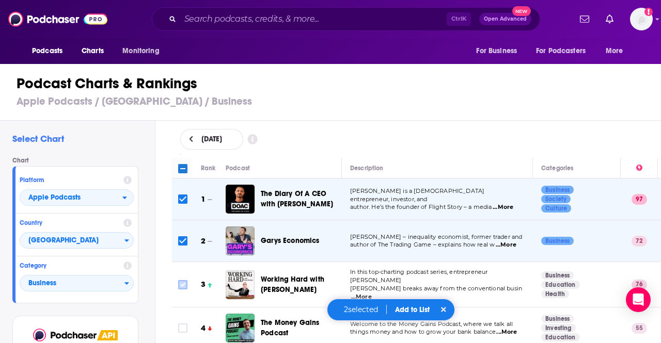
click at [184, 284] on input "Toggle select row" at bounding box center [182, 284] width 9 height 9
checkbox input "true"
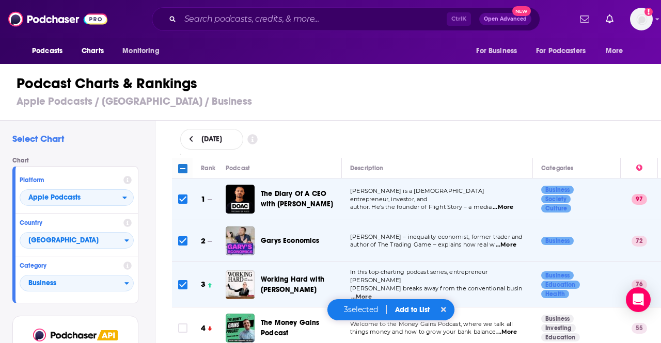
scroll to position [43, 0]
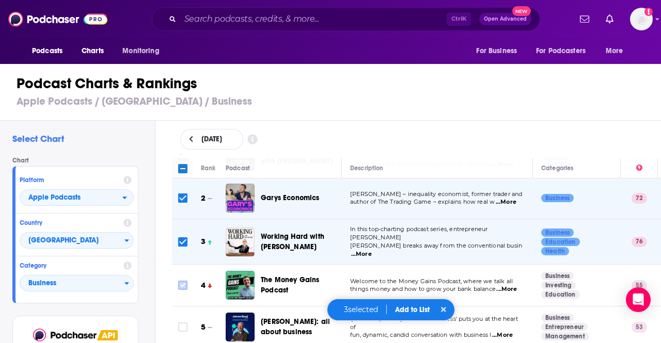
click at [184, 282] on input "Toggle select row" at bounding box center [182, 285] width 9 height 9
checkbox input "true"
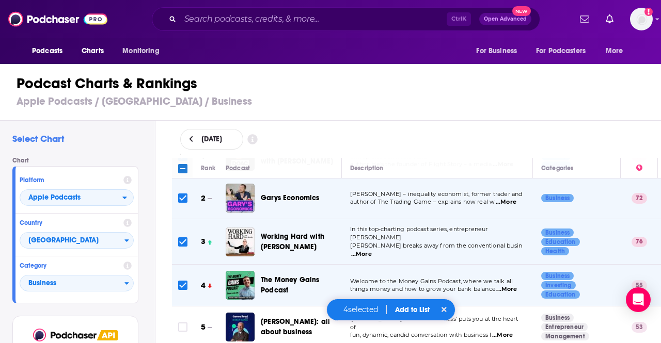
scroll to position [64, 0]
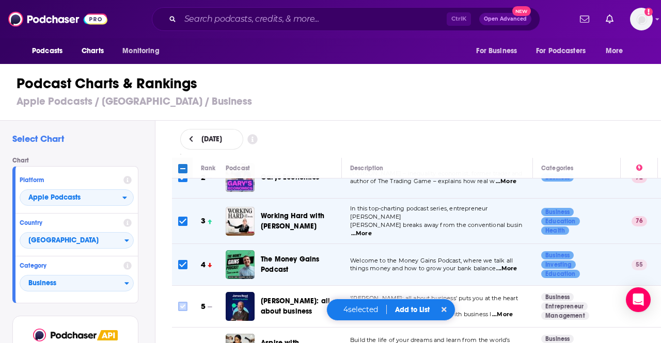
click at [182, 302] on input "Toggle select row" at bounding box center [182, 306] width 9 height 9
checkbox input "true"
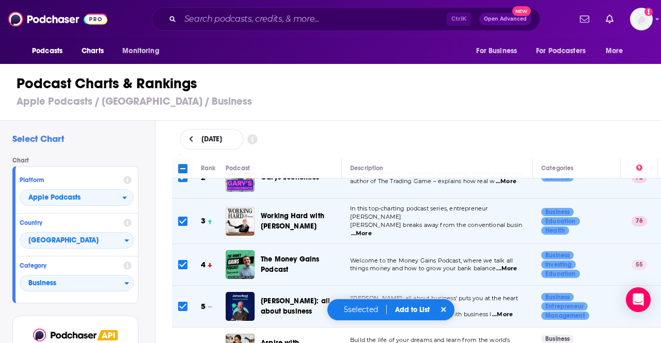
scroll to position [116, 0]
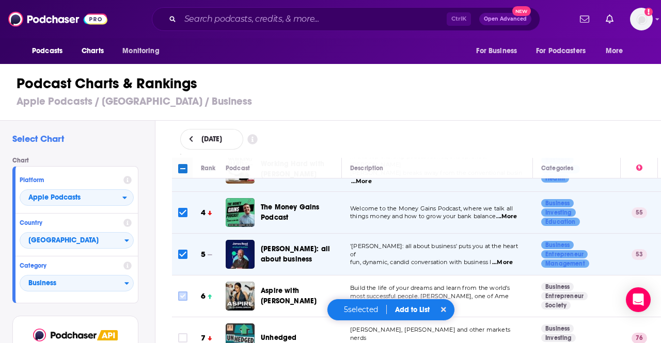
click at [184, 292] on input "Toggle select row" at bounding box center [182, 296] width 9 height 9
checkbox input "true"
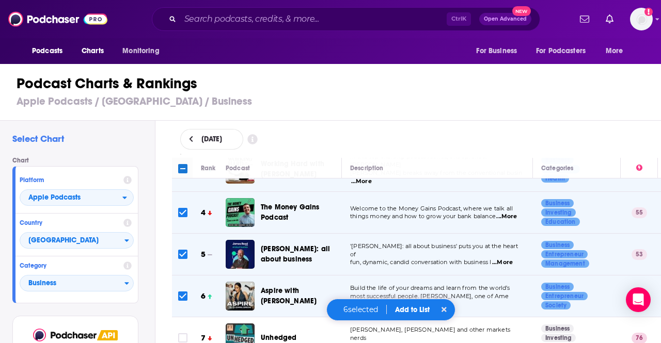
scroll to position [162, 0]
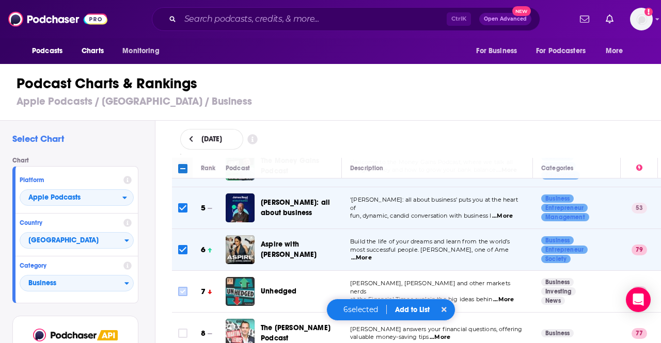
click at [185, 287] on input "Toggle select row" at bounding box center [182, 291] width 9 height 9
checkbox input "true"
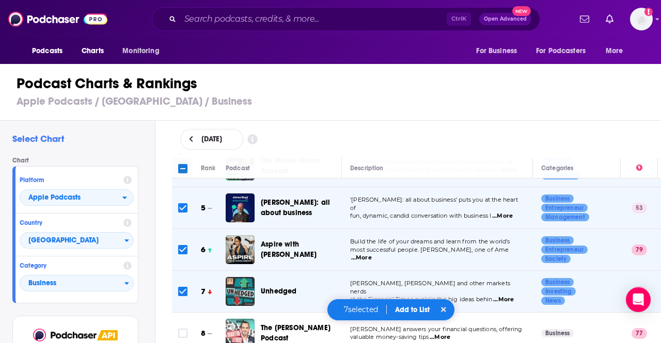
scroll to position [213, 0]
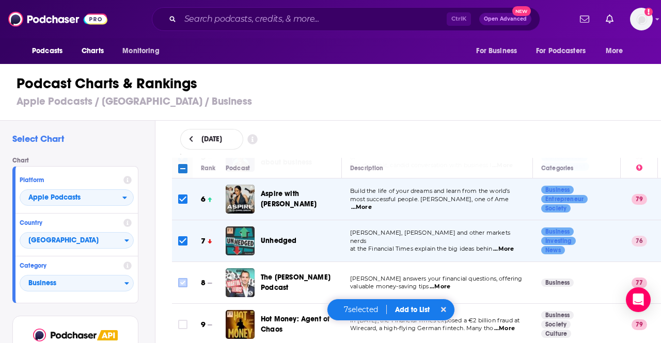
click at [182, 280] on input "Toggle select row" at bounding box center [182, 282] width 9 height 9
checkbox input "true"
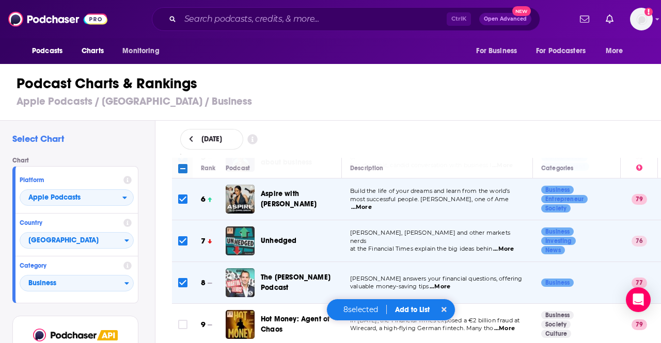
scroll to position [249, 0]
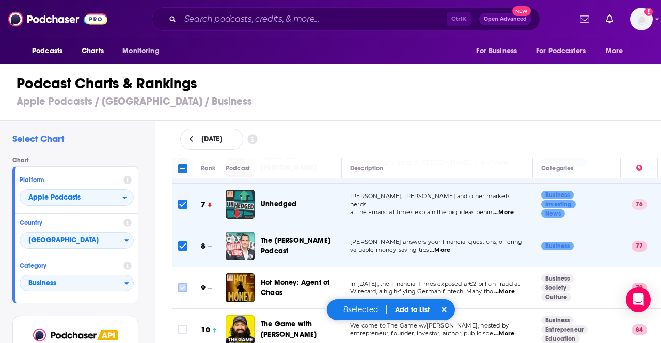
click at [181, 284] on input "Toggle select row" at bounding box center [182, 288] width 9 height 9
checkbox input "true"
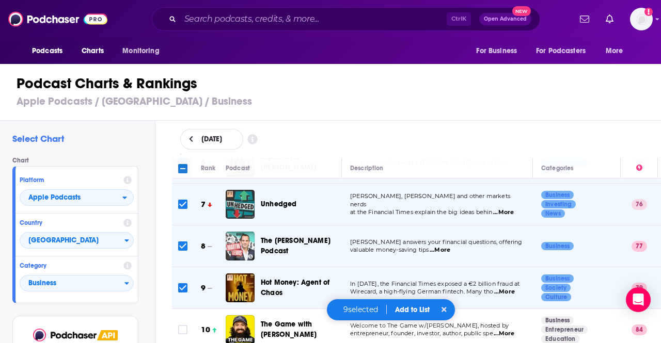
scroll to position [286, 0]
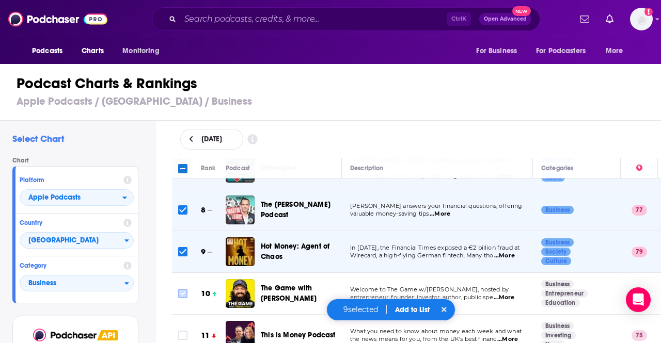
click at [182, 291] on input "Toggle select row" at bounding box center [182, 293] width 9 height 9
checkbox input "true"
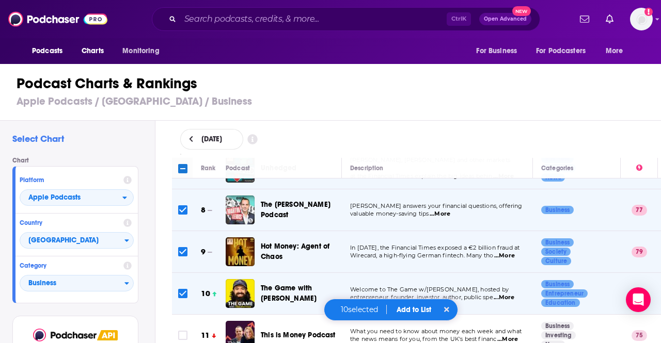
scroll to position [328, 0]
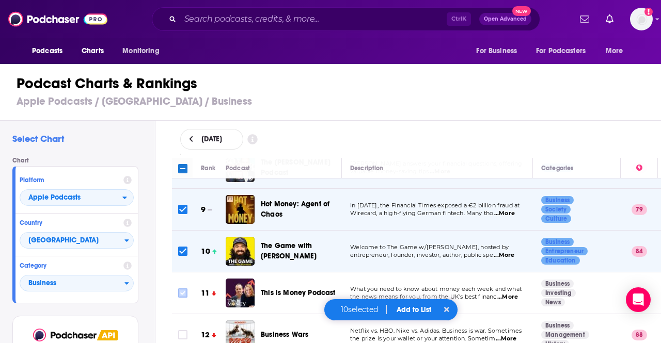
click at [181, 289] on input "Toggle select row" at bounding box center [182, 293] width 9 height 9
checkbox input "true"
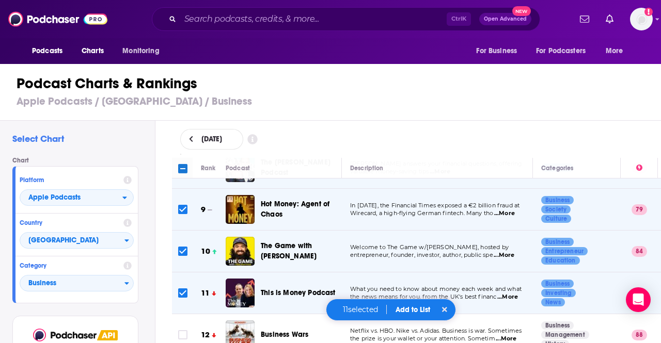
scroll to position [365, 0]
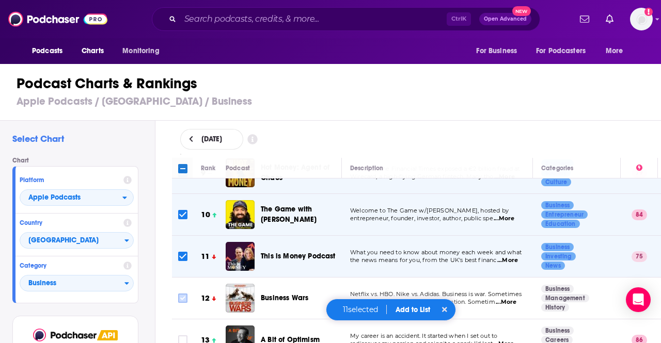
click at [184, 294] on input "Toggle select row" at bounding box center [182, 298] width 9 height 9
checkbox input "true"
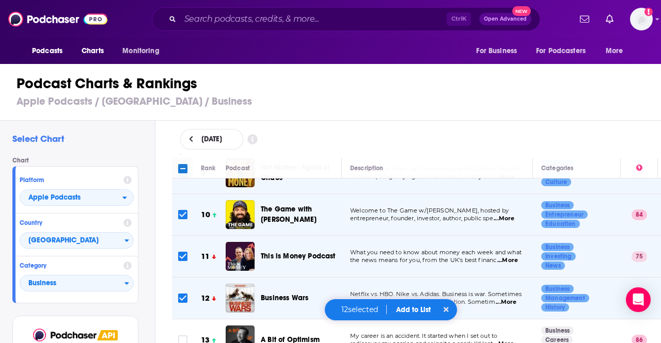
scroll to position [413, 0]
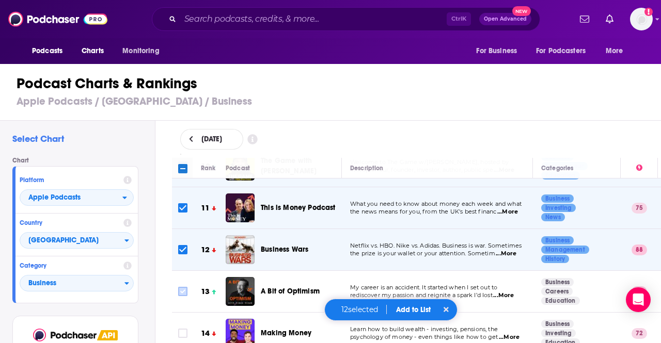
click at [184, 290] on input "Toggle select row" at bounding box center [182, 291] width 9 height 9
checkbox input "true"
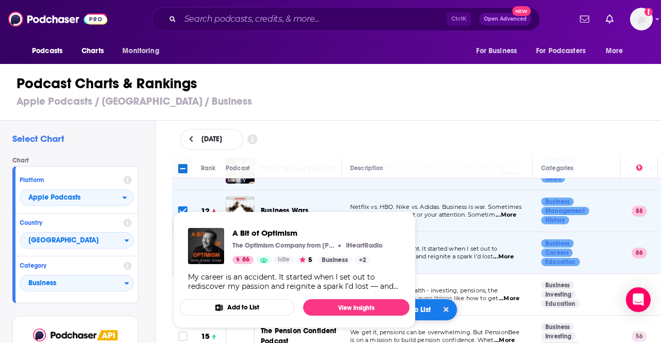
scroll to position [452, 0]
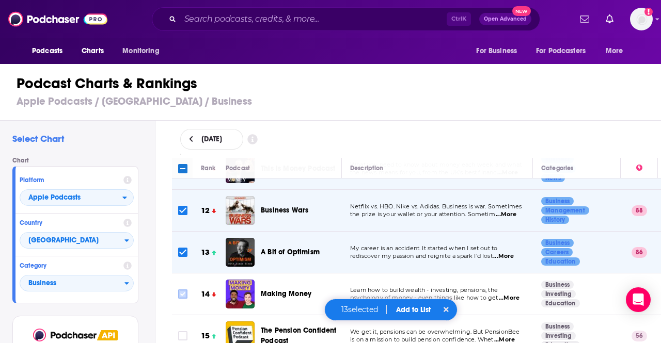
click at [180, 290] on input "Toggle select row" at bounding box center [182, 294] width 9 height 9
checkbox input "true"
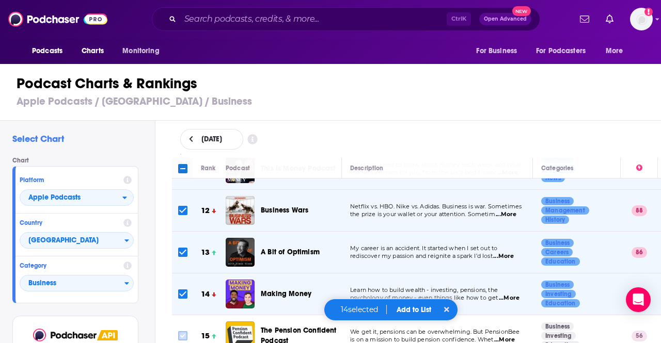
scroll to position [508, 0]
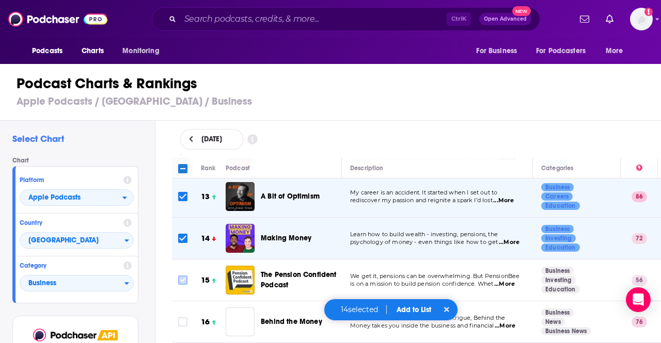
click at [185, 276] on input "Toggle select row" at bounding box center [182, 280] width 9 height 9
checkbox input "true"
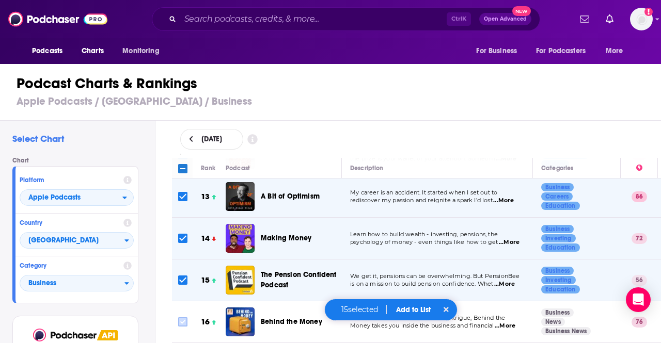
click at [184, 318] on input "Toggle select row" at bounding box center [182, 322] width 9 height 9
checkbox input "true"
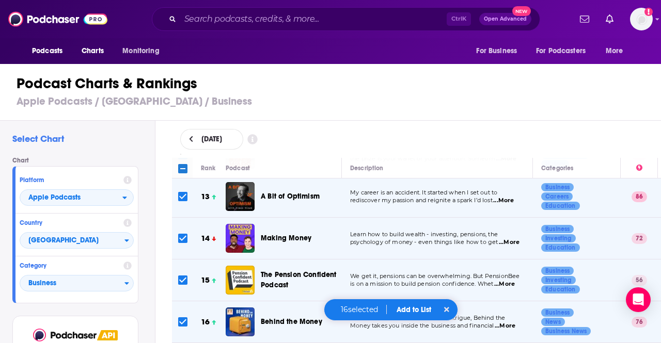
scroll to position [605, 0]
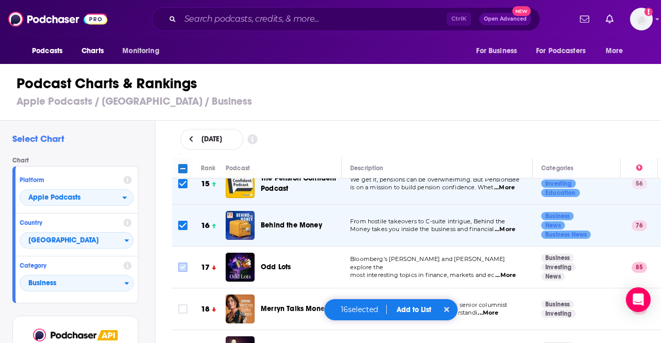
click at [180, 263] on input "Toggle select row" at bounding box center [182, 267] width 9 height 9
checkbox input "true"
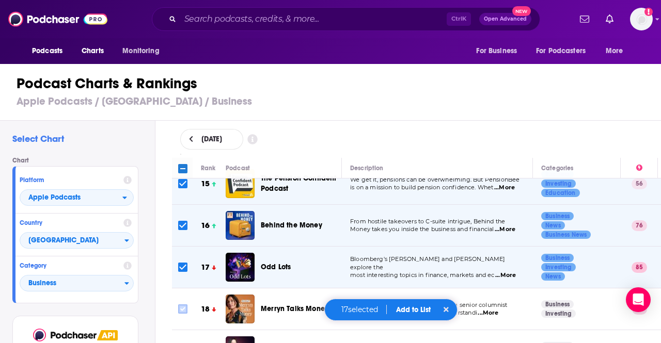
click at [183, 305] on input "Toggle select row" at bounding box center [182, 309] width 9 height 9
checkbox input "true"
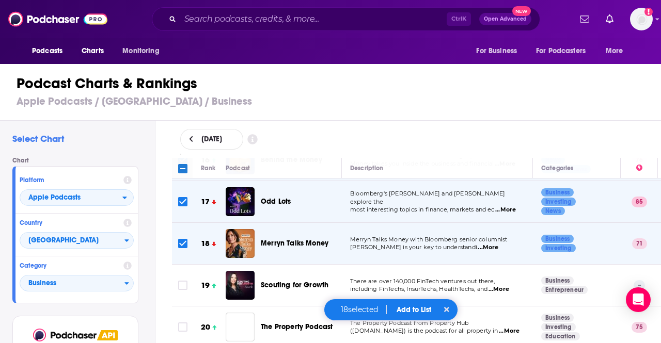
scroll to position [680, 0]
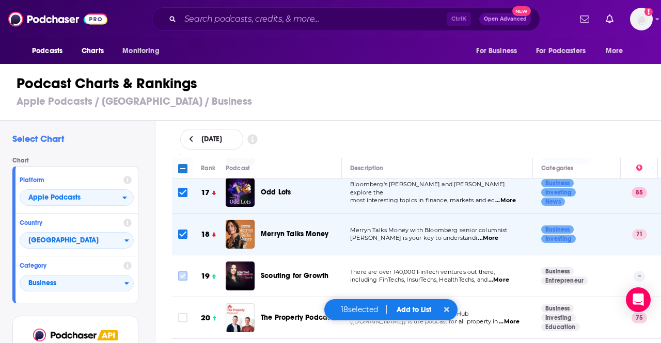
click at [184, 272] on input "Toggle select row" at bounding box center [182, 276] width 9 height 9
checkbox input "true"
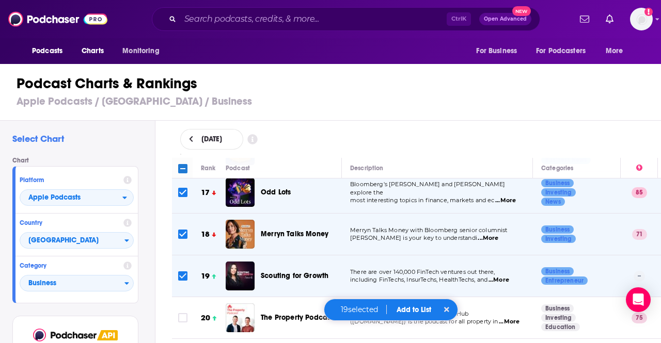
scroll to position [717, 0]
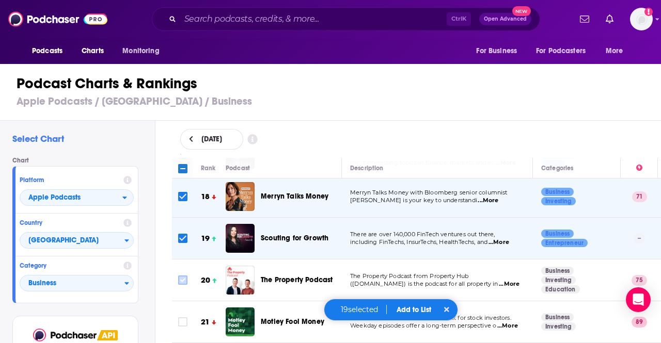
click at [184, 276] on input "Toggle select row" at bounding box center [182, 280] width 9 height 9
checkbox input "true"
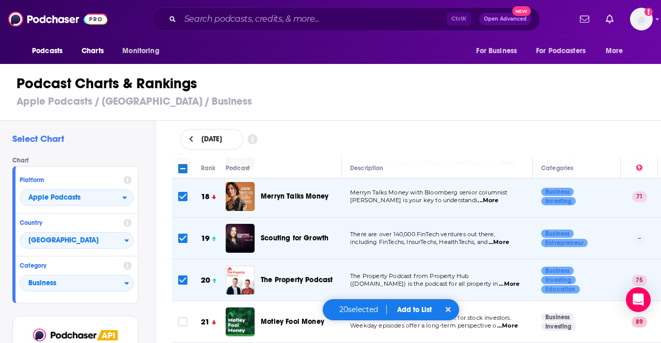
scroll to position [756, 0]
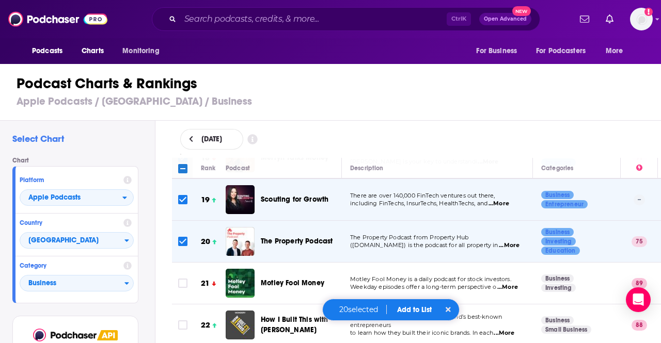
click at [184, 279] on input "Toggle select row" at bounding box center [182, 283] width 9 height 9
checkbox input "true"
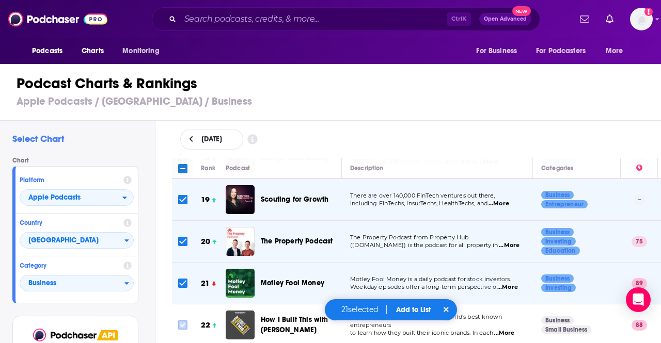
click at [184, 321] on input "Toggle select row" at bounding box center [182, 325] width 9 height 9
checkbox input "true"
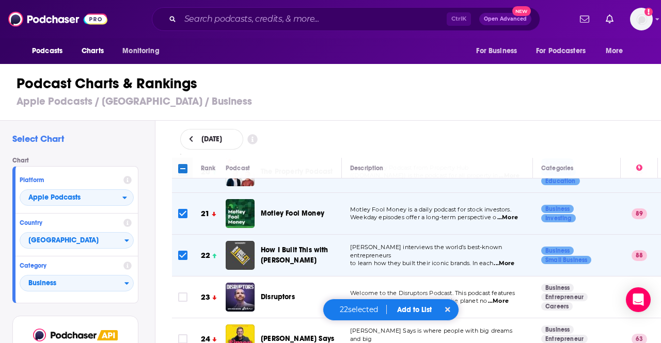
scroll to position [836, 0]
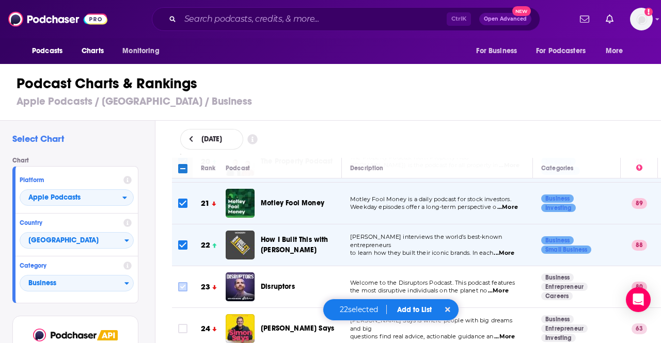
click at [183, 282] on input "Toggle select row" at bounding box center [182, 286] width 9 height 9
checkbox input "true"
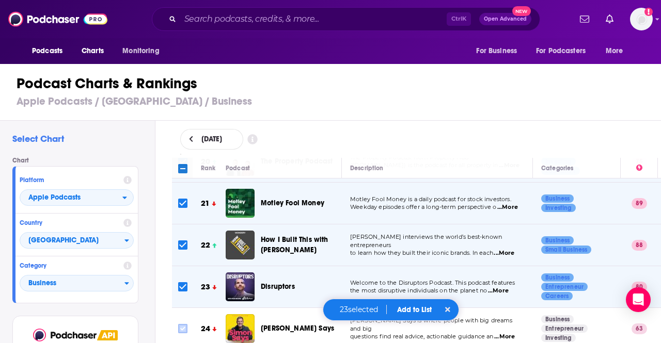
click at [184, 324] on input "Toggle select row" at bounding box center [182, 328] width 9 height 9
checkbox input "true"
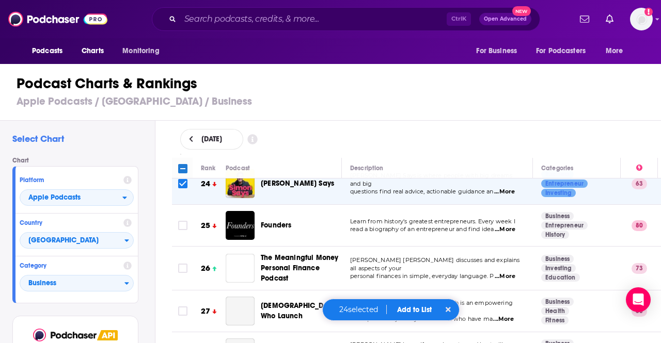
scroll to position [983, 0]
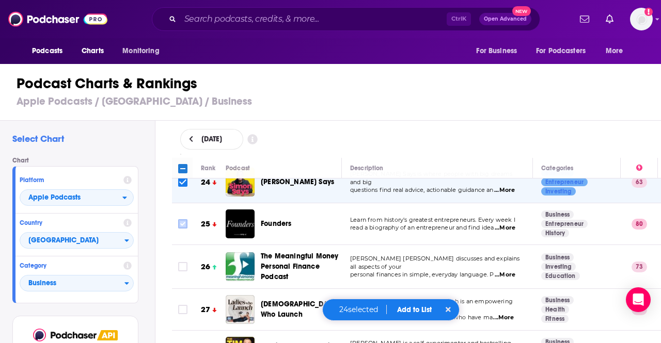
click at [182, 219] on input "Toggle select row" at bounding box center [182, 223] width 9 height 9
checkbox input "true"
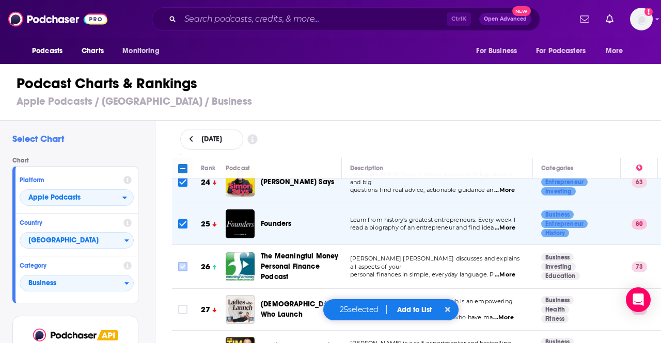
click at [186, 262] on input "Toggle select row" at bounding box center [182, 266] width 9 height 9
checkbox input "true"
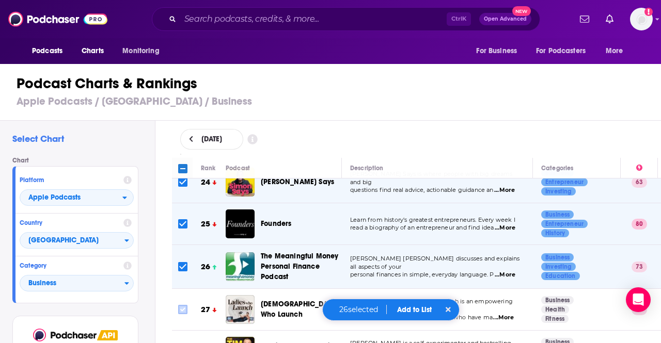
click at [179, 305] on input "Toggle select row" at bounding box center [182, 309] width 9 height 9
checkbox input "true"
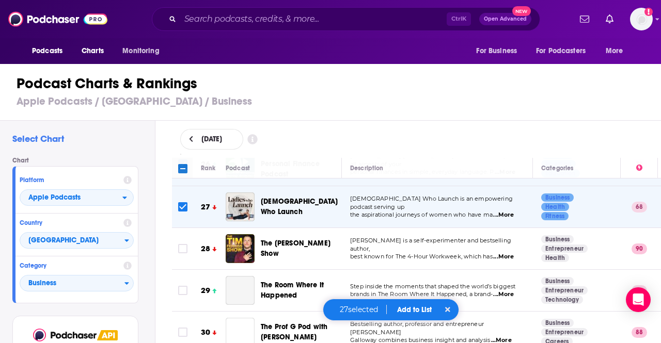
scroll to position [1095, 0]
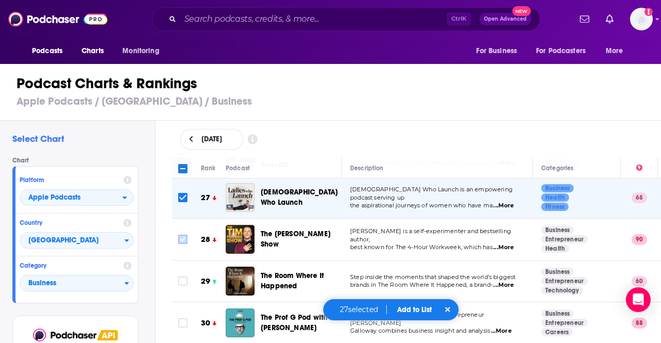
click at [184, 235] on input "Toggle select row" at bounding box center [182, 239] width 9 height 9
checkbox input "true"
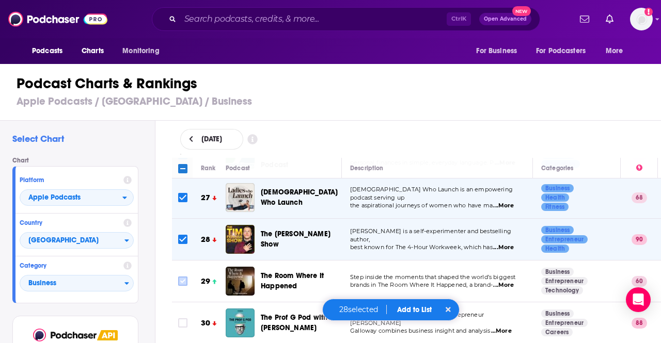
click at [183, 277] on input "Toggle select row" at bounding box center [182, 281] width 9 height 9
checkbox input "true"
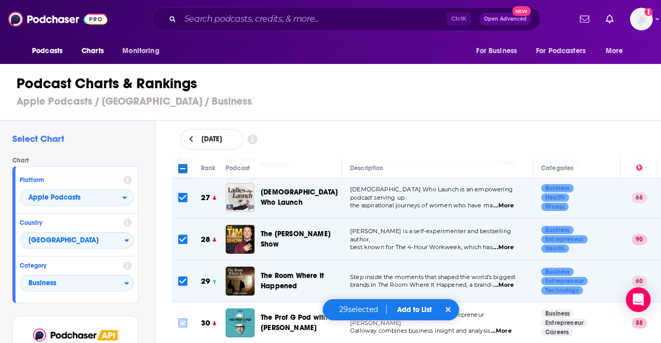
click at [184, 319] on input "Toggle select row" at bounding box center [182, 323] width 9 height 9
checkbox input "true"
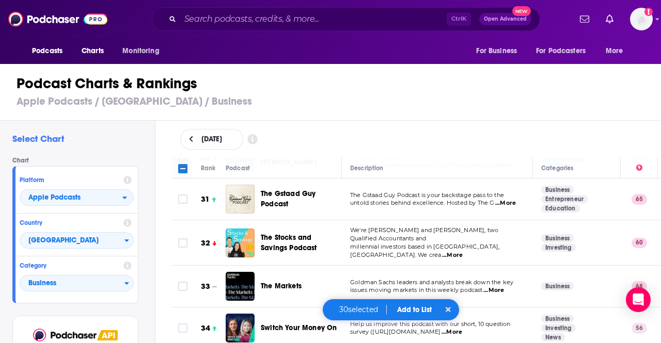
scroll to position [1250, 0]
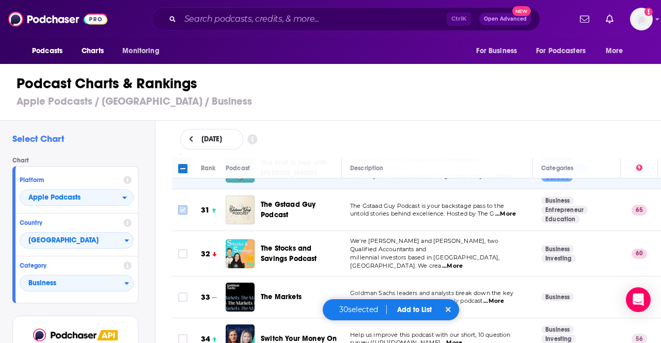
click at [186, 206] on input "Toggle select row" at bounding box center [182, 210] width 9 height 9
checkbox input "true"
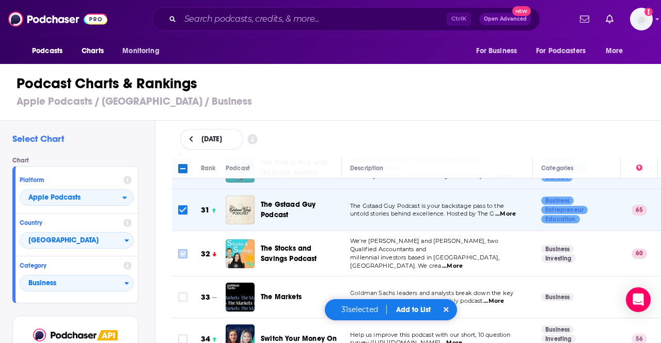
click at [183, 249] on input "Toggle select row" at bounding box center [182, 253] width 9 height 9
checkbox input "true"
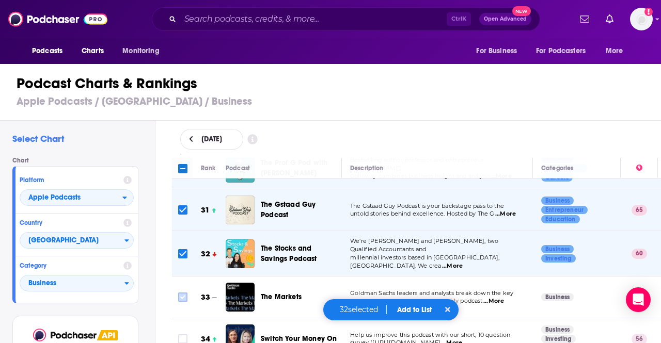
click at [182, 293] on input "Toggle select row" at bounding box center [182, 297] width 9 height 9
checkbox input "true"
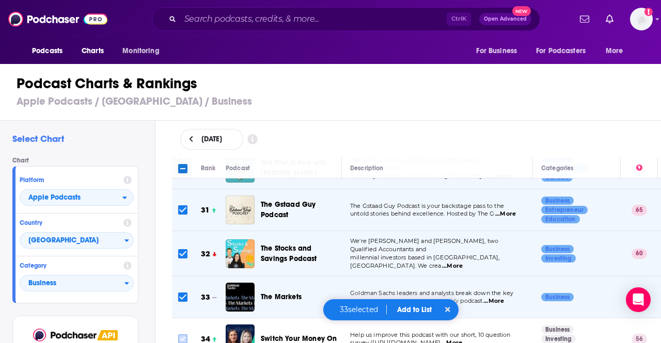
click at [183, 335] on input "Toggle select row" at bounding box center [182, 339] width 9 height 9
checkbox input "true"
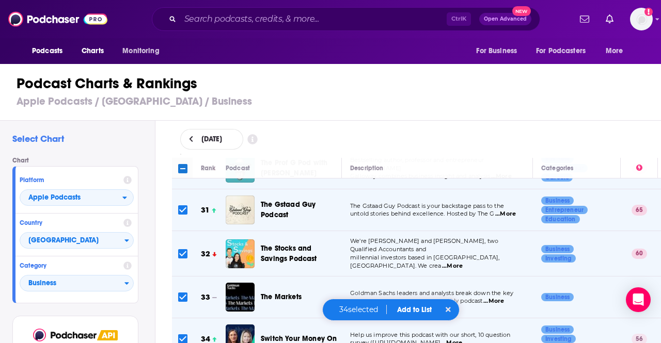
scroll to position [1345, 0]
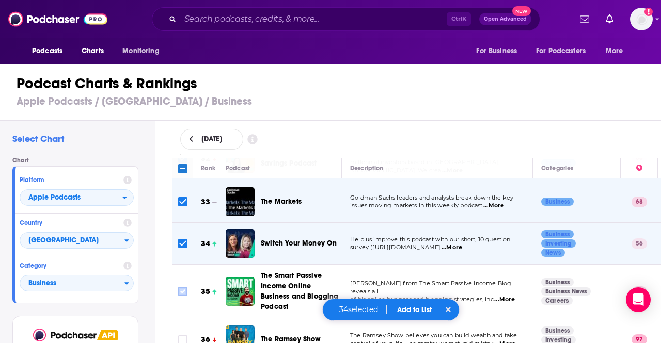
click at [184, 287] on input "Toggle select row" at bounding box center [182, 291] width 9 height 9
checkbox input "true"
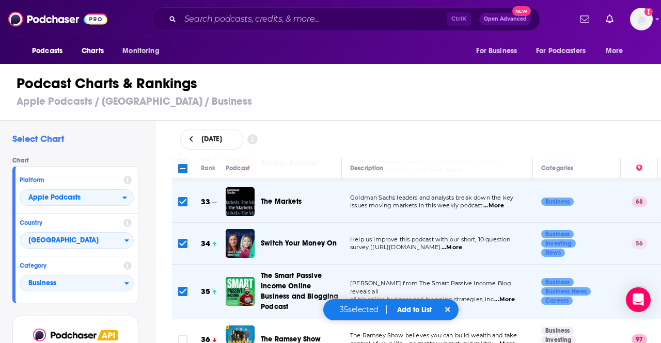
scroll to position [1383, 0]
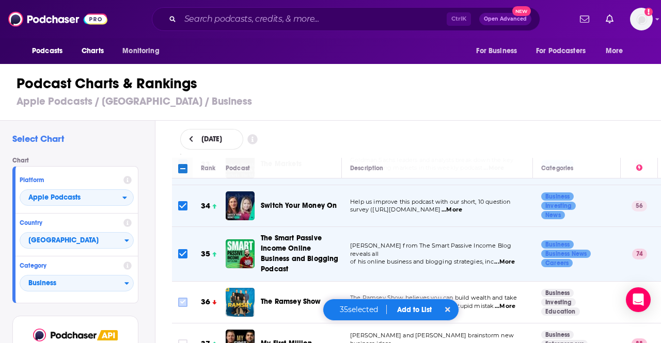
click at [179, 298] on input "Toggle select row" at bounding box center [182, 302] width 9 height 9
checkbox input "true"
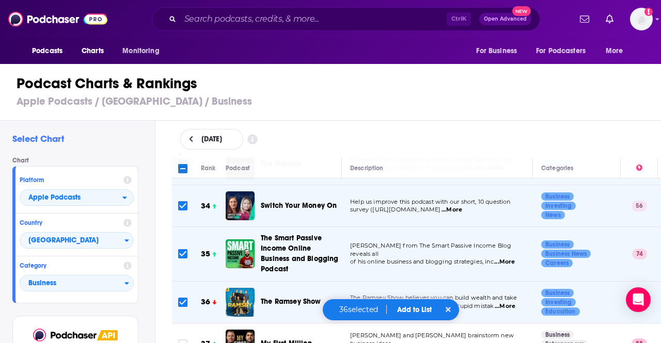
scroll to position [1435, 0]
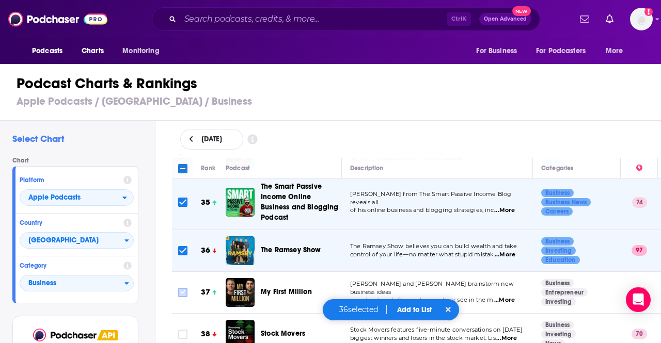
click at [183, 288] on input "Toggle select row" at bounding box center [182, 292] width 9 height 9
checkbox input "true"
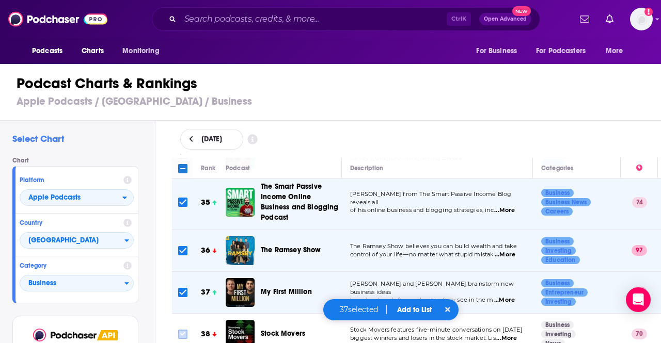
click at [183, 330] on input "Toggle select row" at bounding box center [182, 334] width 9 height 9
checkbox input "true"
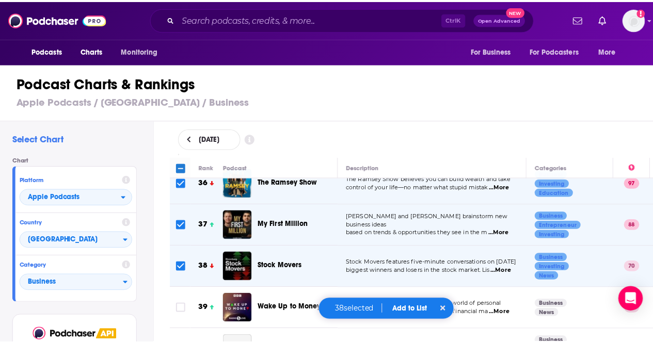
scroll to position [1522, 0]
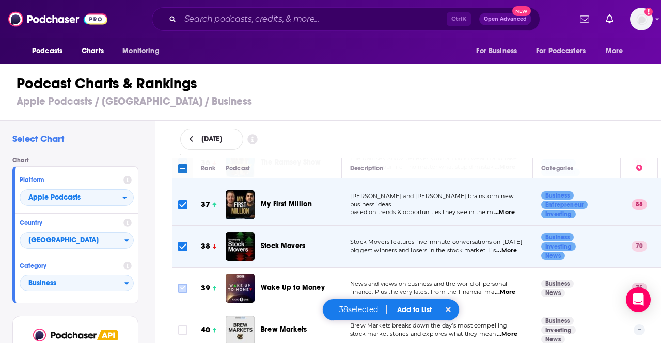
click at [182, 284] on input "Toggle select row" at bounding box center [182, 288] width 9 height 9
checkbox input "true"
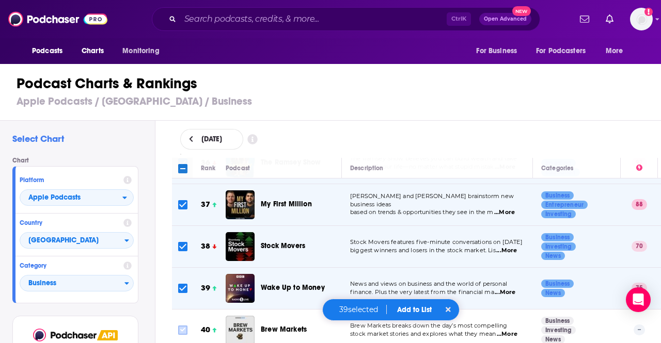
click at [185, 326] on input "Toggle select row" at bounding box center [182, 330] width 9 height 9
checkbox input "true"
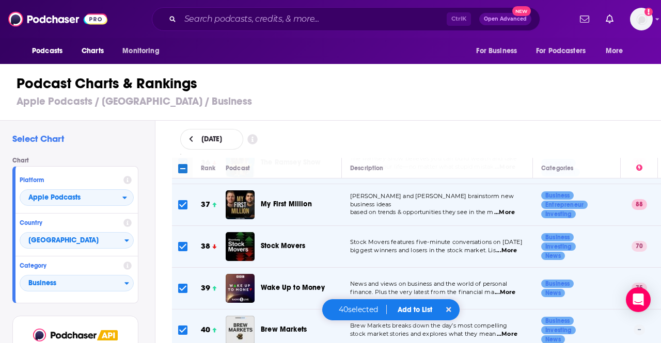
click at [402, 310] on button "Add to List" at bounding box center [414, 310] width 51 height 9
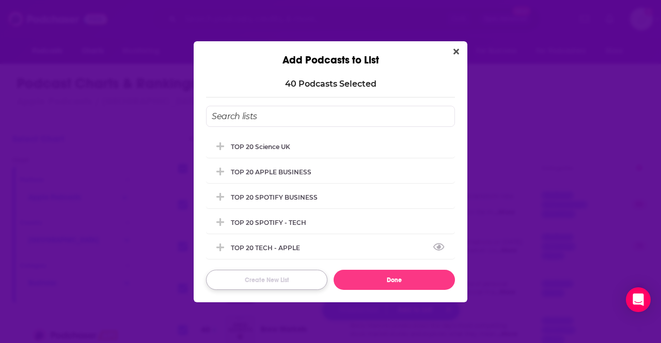
click at [246, 279] on button "Create New List" at bounding box center [266, 280] width 121 height 20
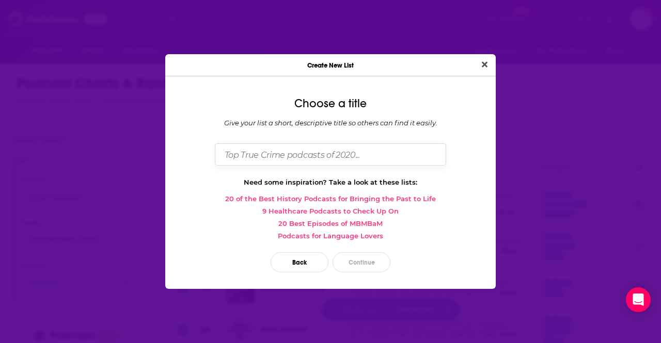
click at [332, 164] on input "Dialog" at bounding box center [330, 155] width 231 height 22
type input "TOP 40 Business UK"
click at [366, 255] on button "Continue" at bounding box center [362, 263] width 58 height 20
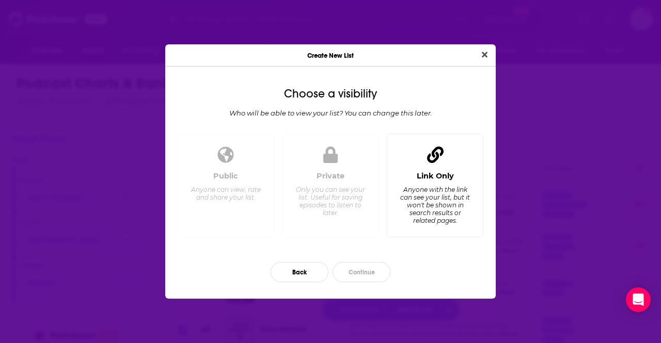
click at [458, 182] on div "Link Only Anyone with the link can see your list, but it won't be shown in sear…" at bounding box center [435, 199] width 79 height 57
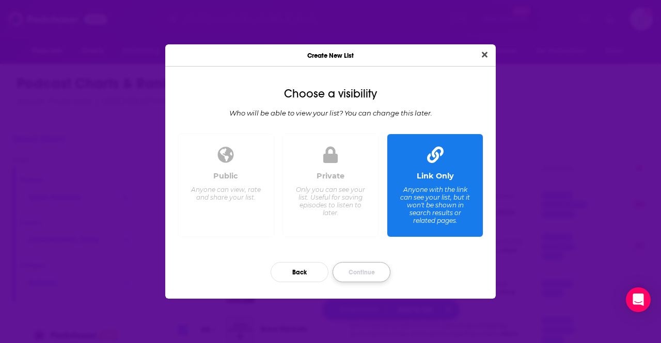
click at [376, 271] on button "Continue" at bounding box center [362, 272] width 58 height 20
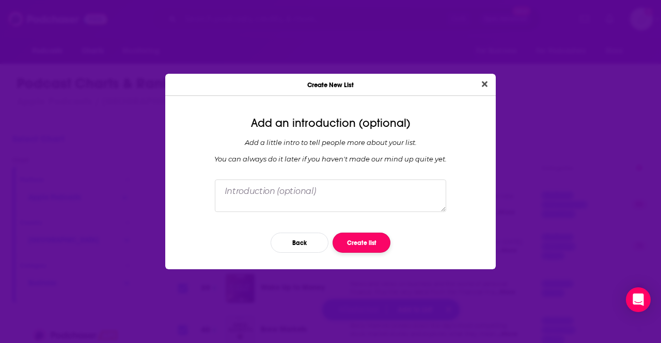
click at [345, 240] on button "Create list" at bounding box center [362, 243] width 58 height 20
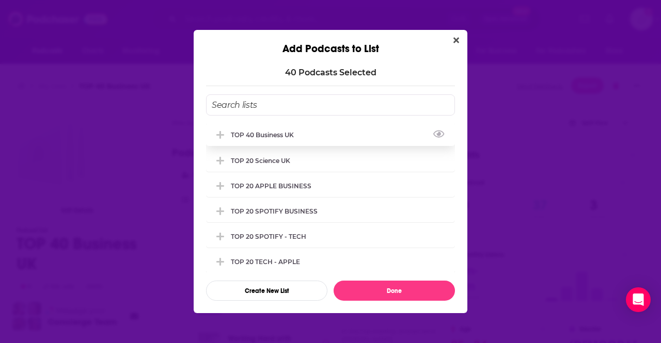
click at [278, 127] on div "TOP 40 Business UK" at bounding box center [330, 134] width 249 height 23
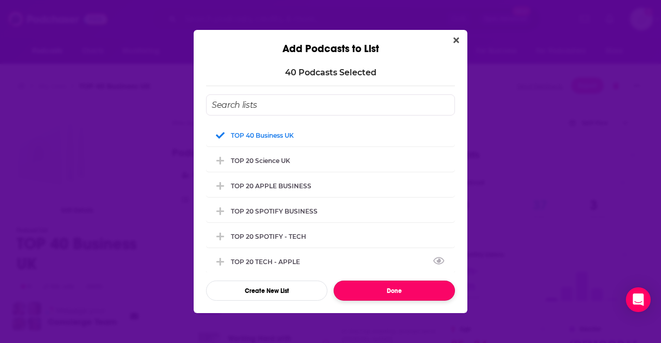
click at [390, 296] on button "Done" at bounding box center [394, 291] width 121 height 20
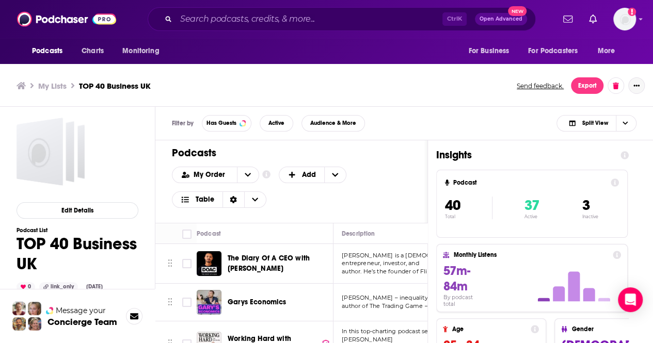
click at [640, 85] on button "Show More Button" at bounding box center [637, 85] width 17 height 17
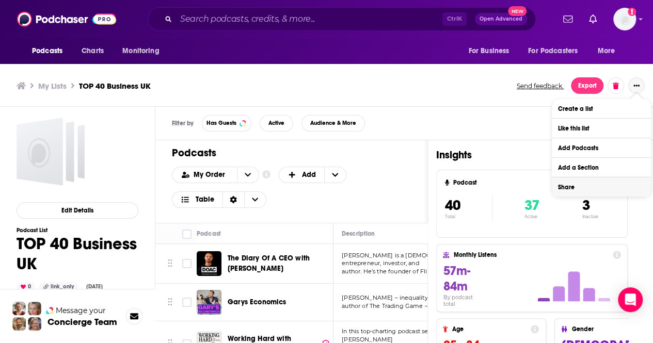
click at [583, 192] on button "Share" at bounding box center [601, 187] width 99 height 19
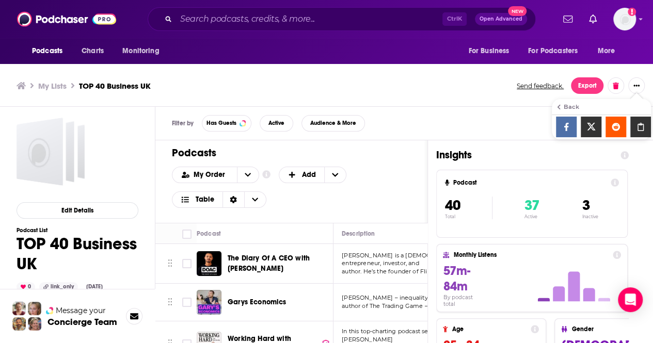
click at [643, 127] on icon "Show additional menu" at bounding box center [641, 127] width 6 height 8
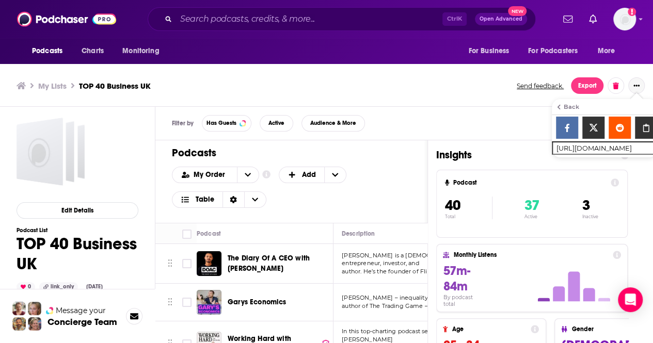
click at [637, 88] on button "Show More Button" at bounding box center [637, 85] width 17 height 17
